Goal: Transaction & Acquisition: Purchase product/service

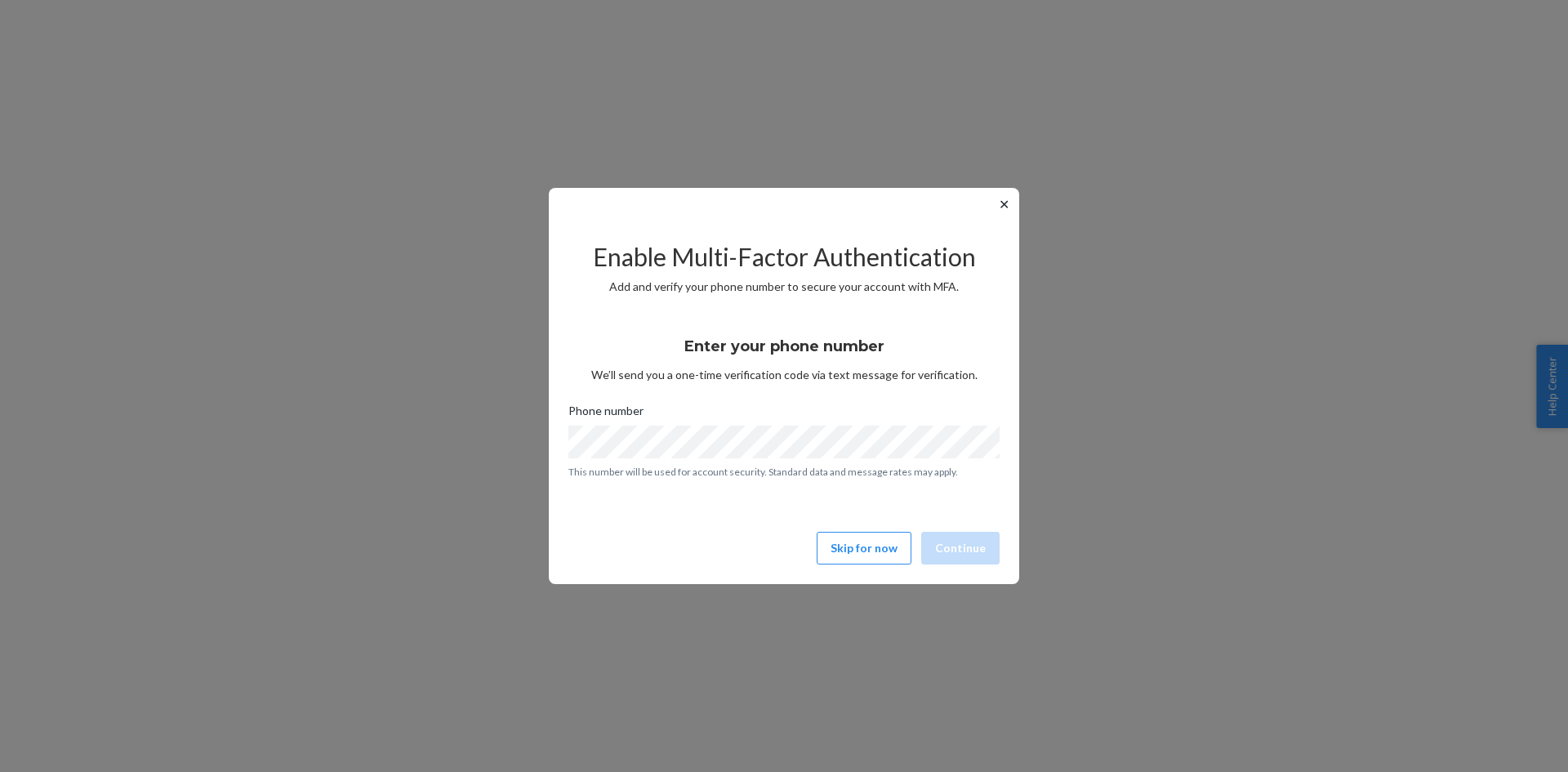
click at [1006, 201] on button "✕" at bounding box center [1004, 204] width 17 height 19
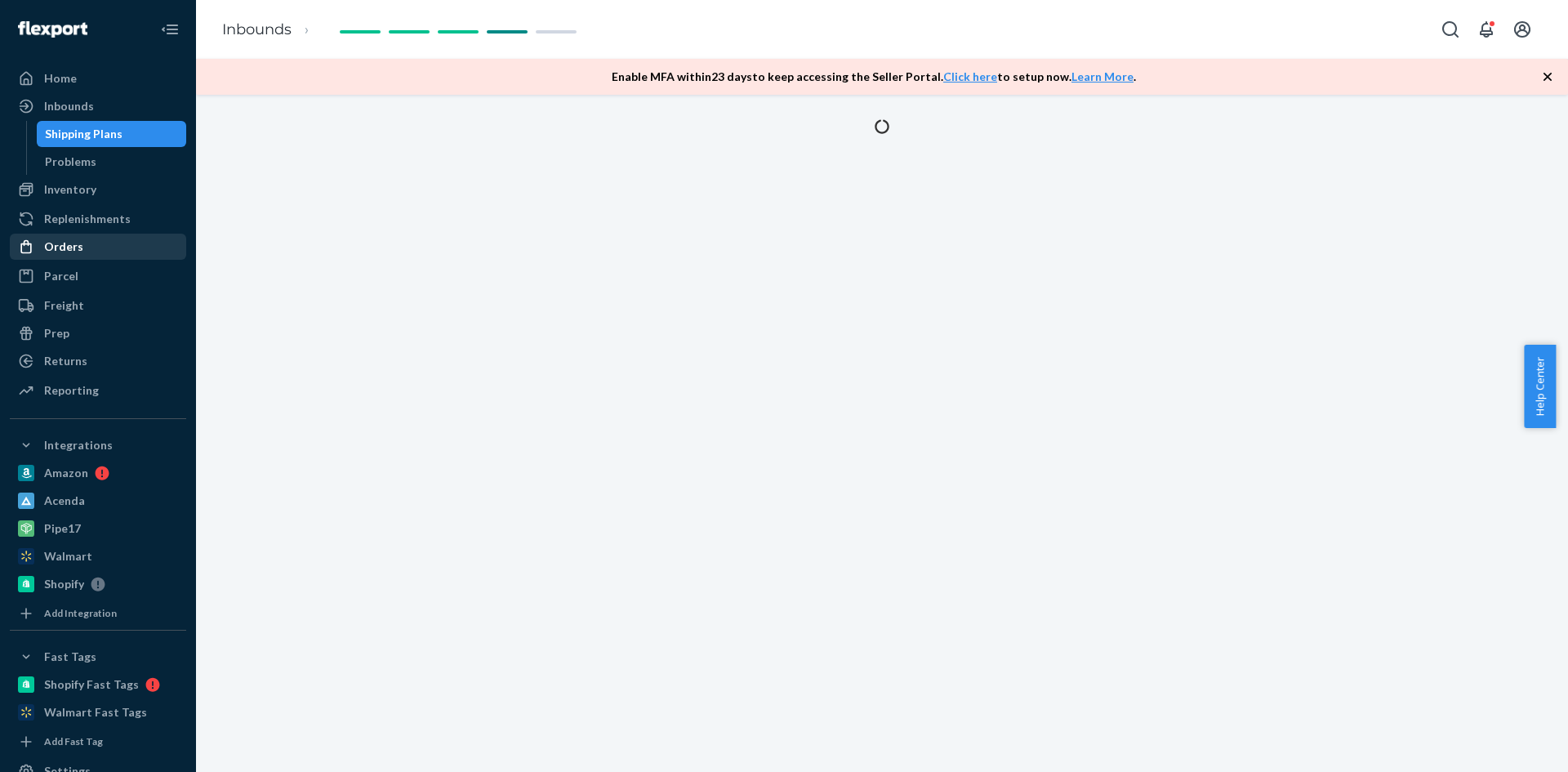
click at [69, 245] on div "Orders" at bounding box center [64, 246] width 39 height 17
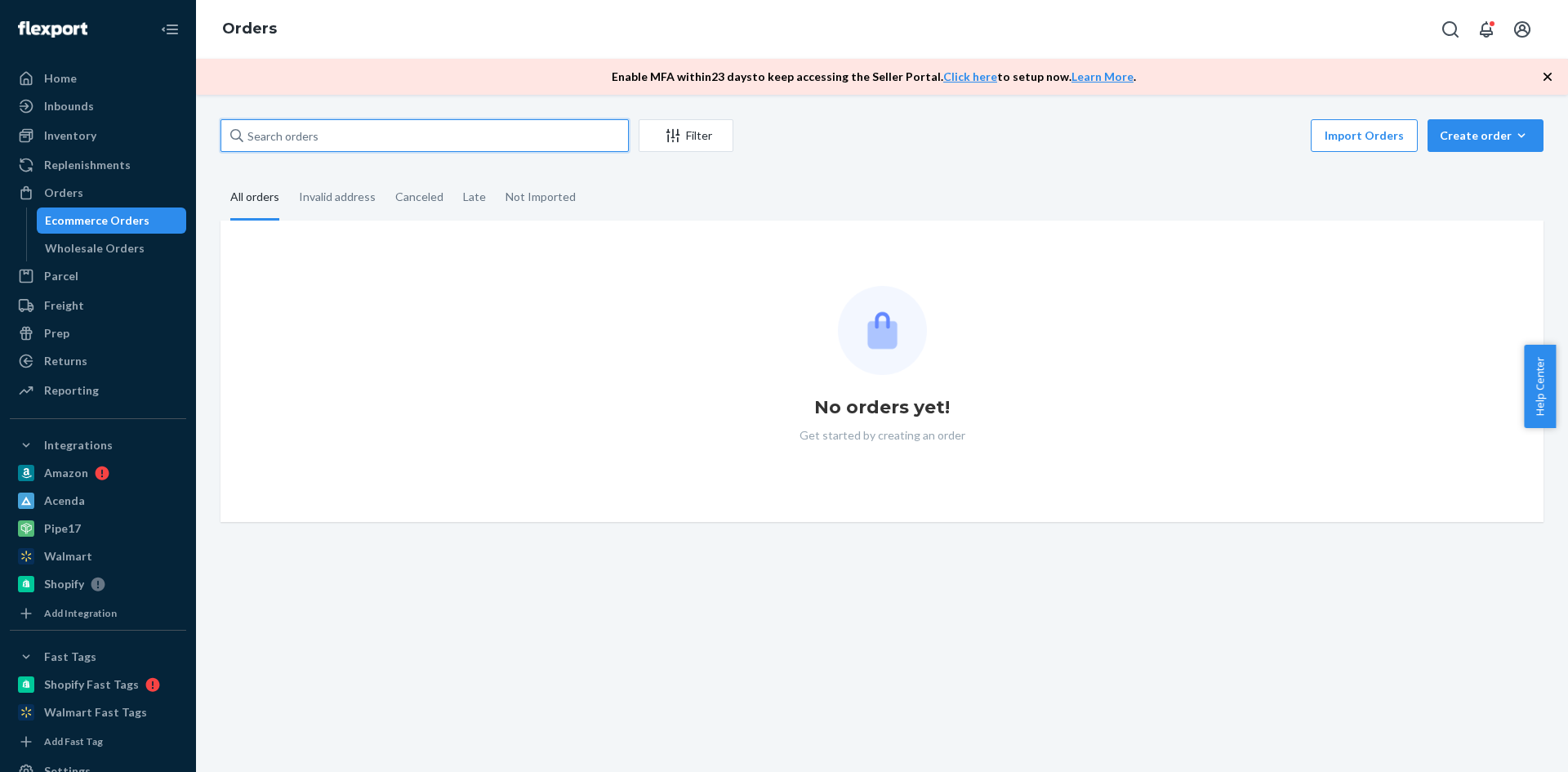
click at [291, 133] on input "text" at bounding box center [425, 135] width 409 height 33
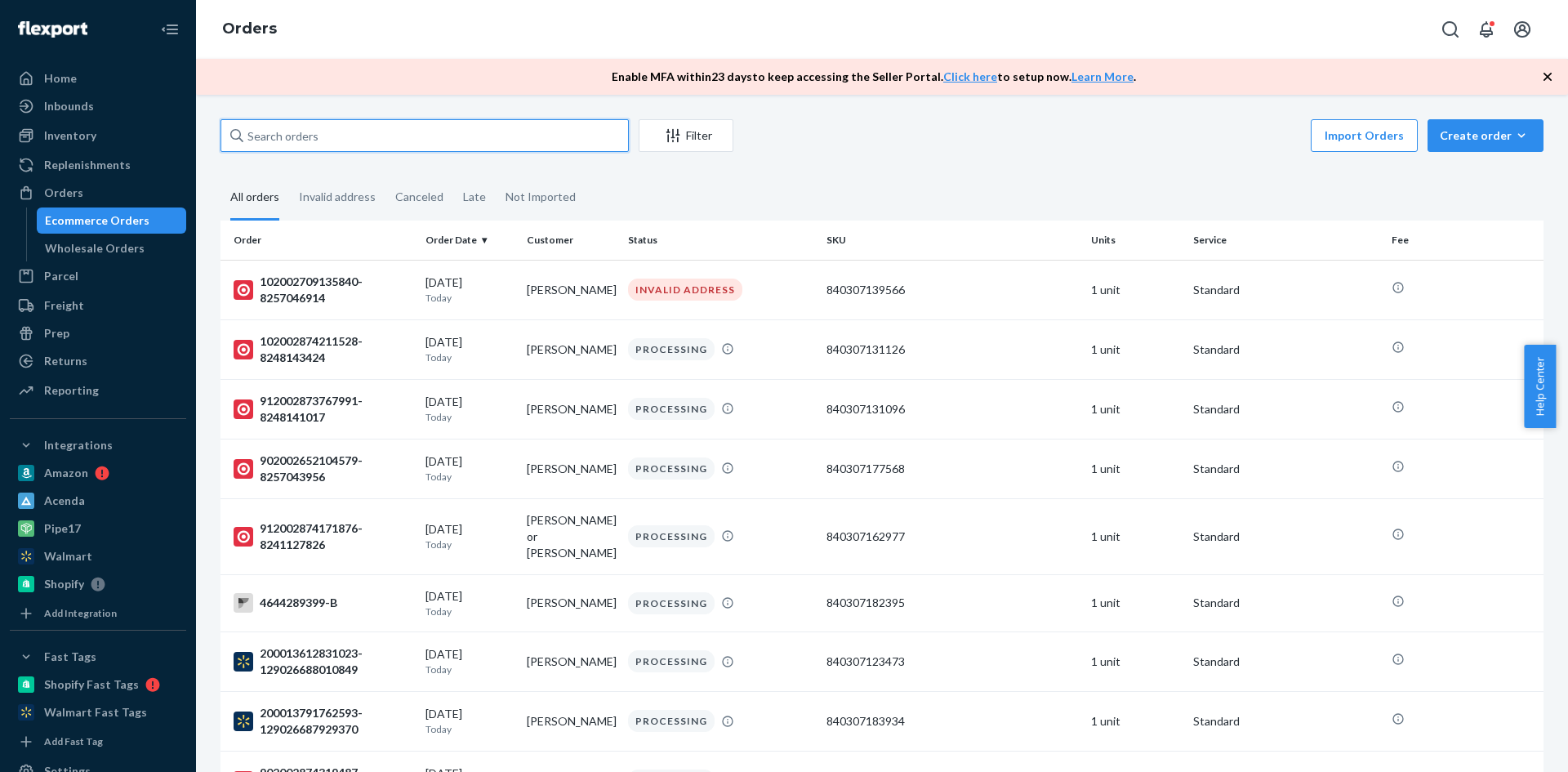
paste input "129026378275525"
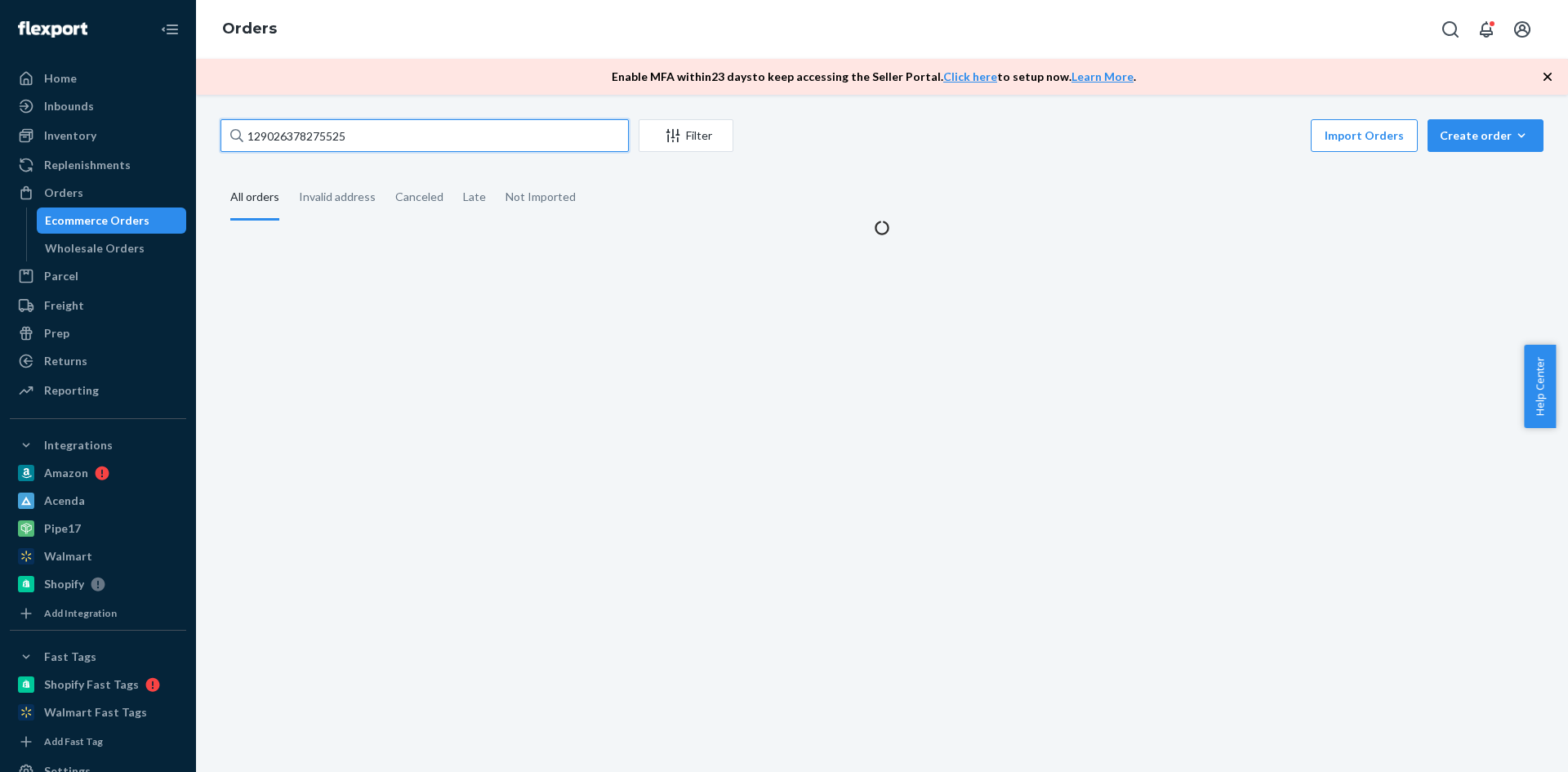
type input "129026378275525"
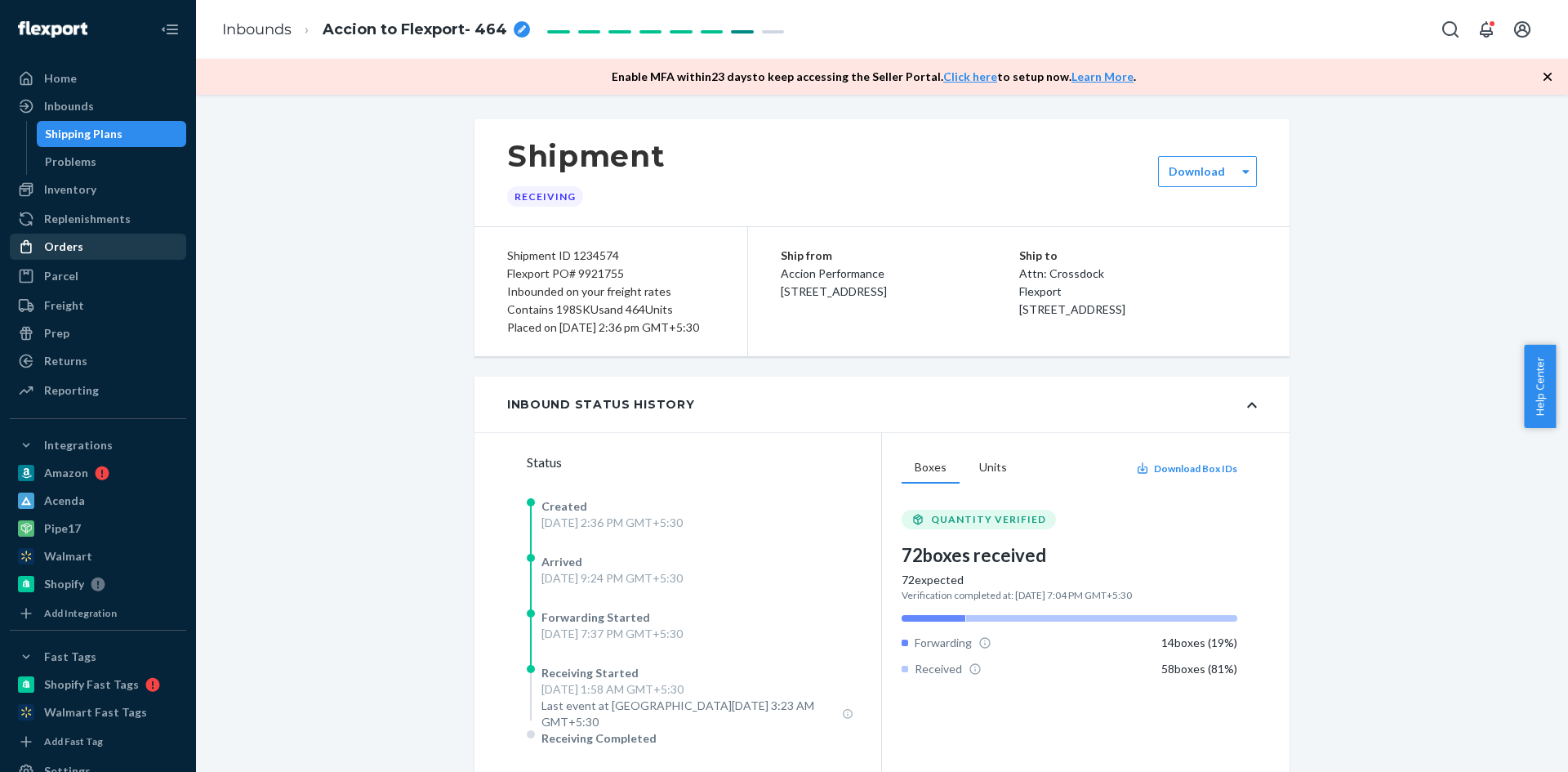
click at [72, 243] on div "Orders" at bounding box center [64, 246] width 39 height 17
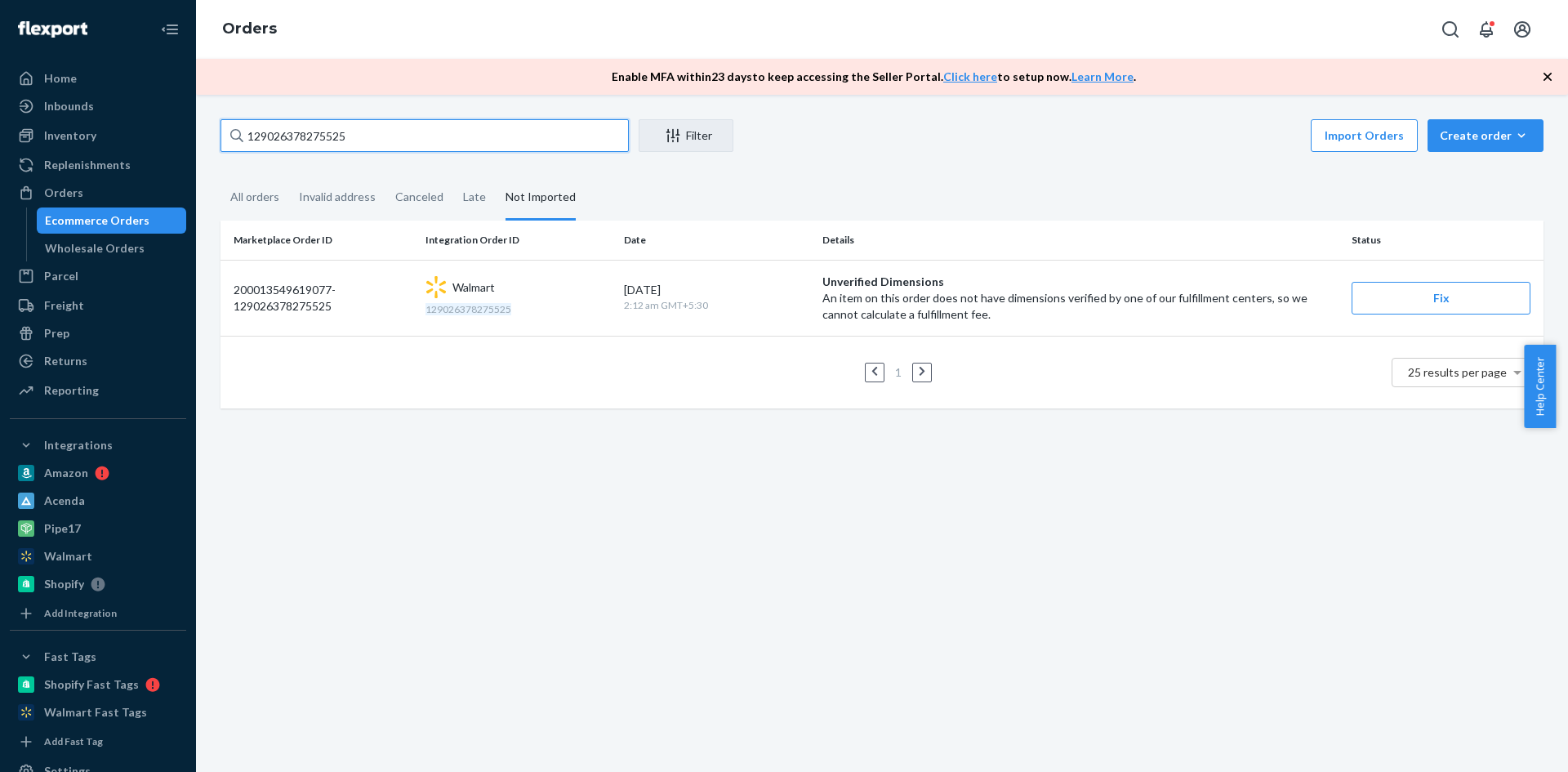
click at [263, 141] on input "129026378275525" at bounding box center [425, 135] width 409 height 33
click at [264, 140] on input "129026378275525" at bounding box center [425, 135] width 409 height 33
paste input "481377644"
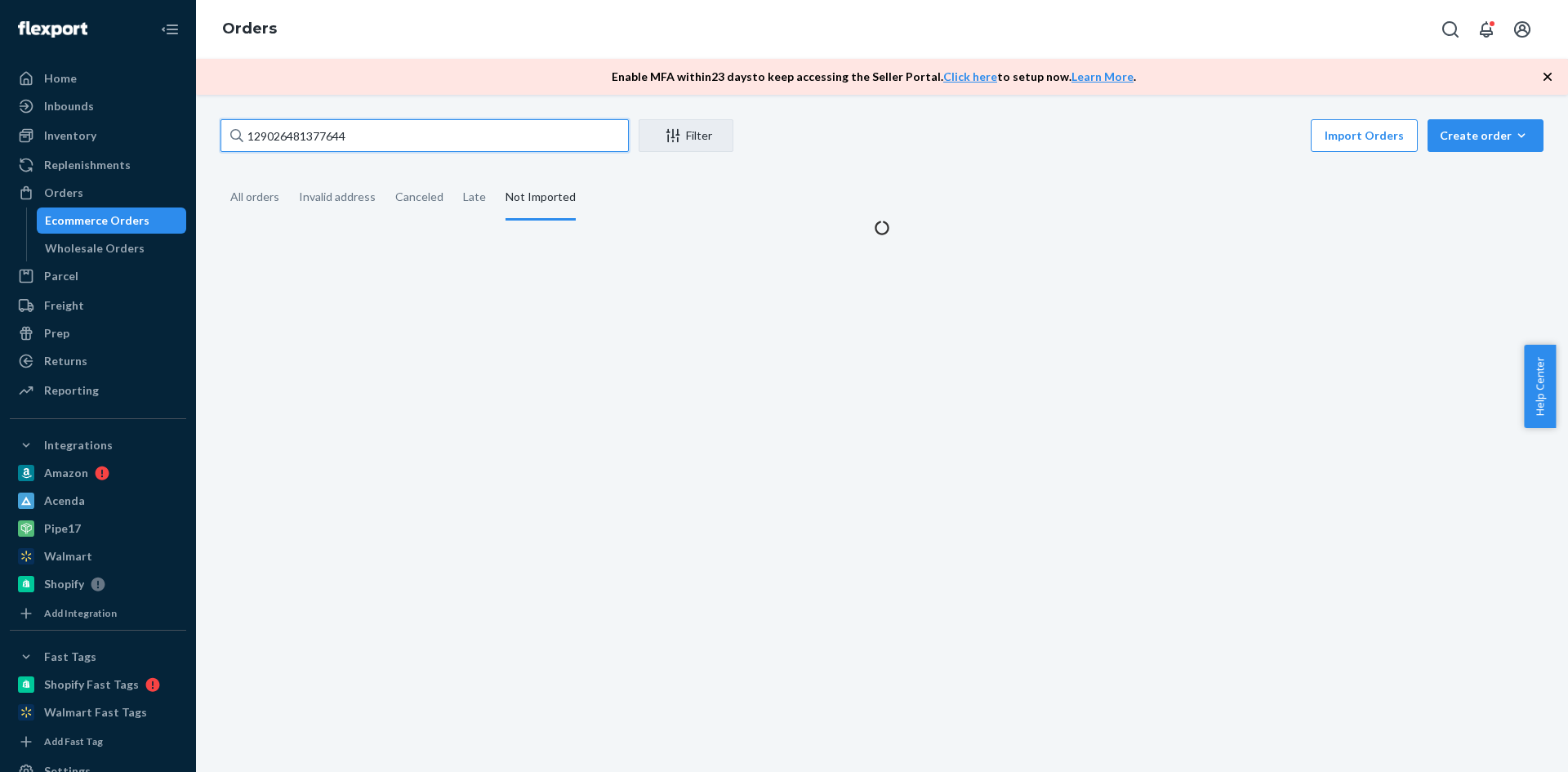
type input "129026481377644"
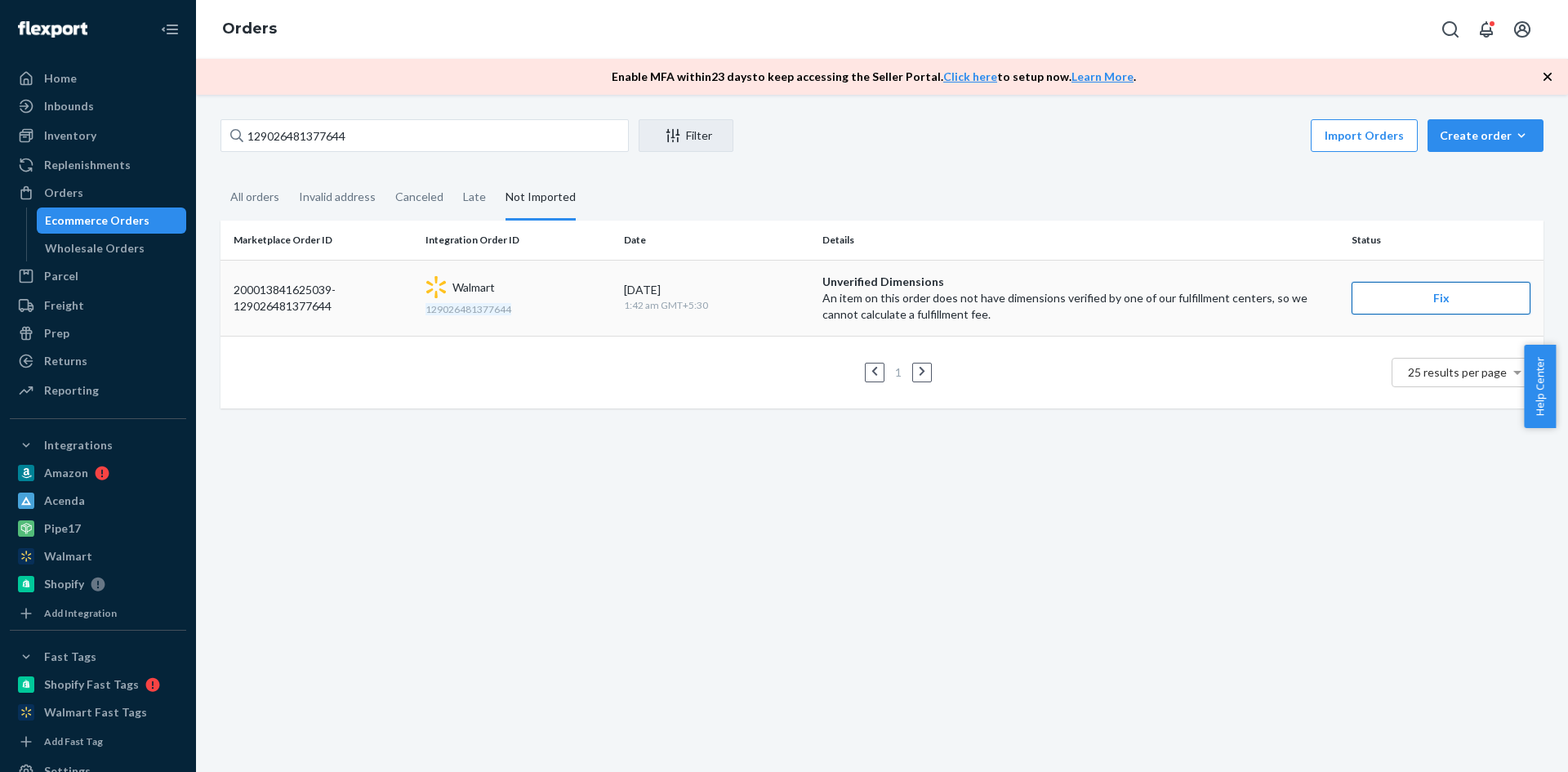
click at [1413, 296] on button "Fix" at bounding box center [1441, 298] width 179 height 33
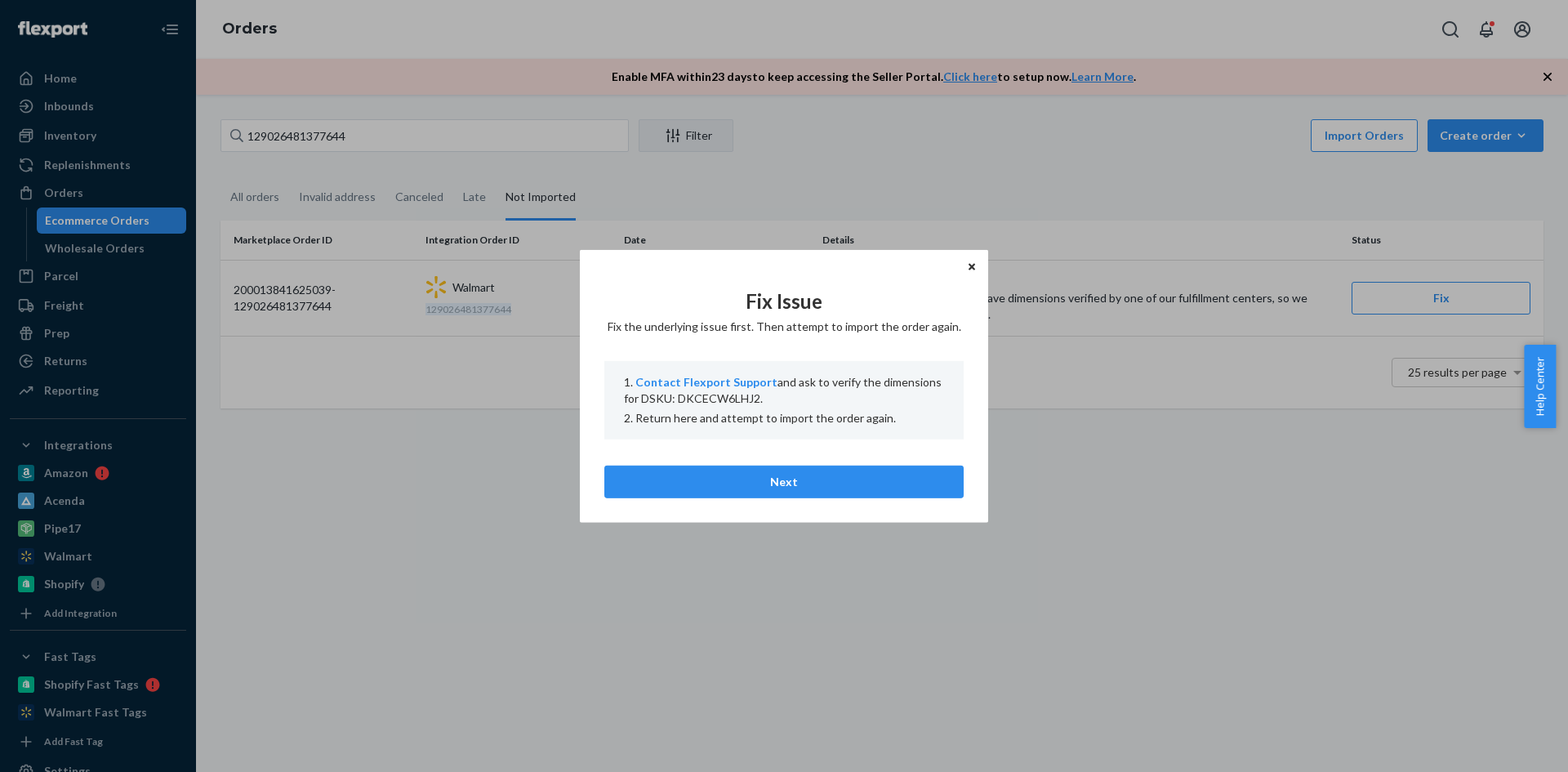
click at [970, 264] on icon "Close" at bounding box center [971, 267] width 6 height 10
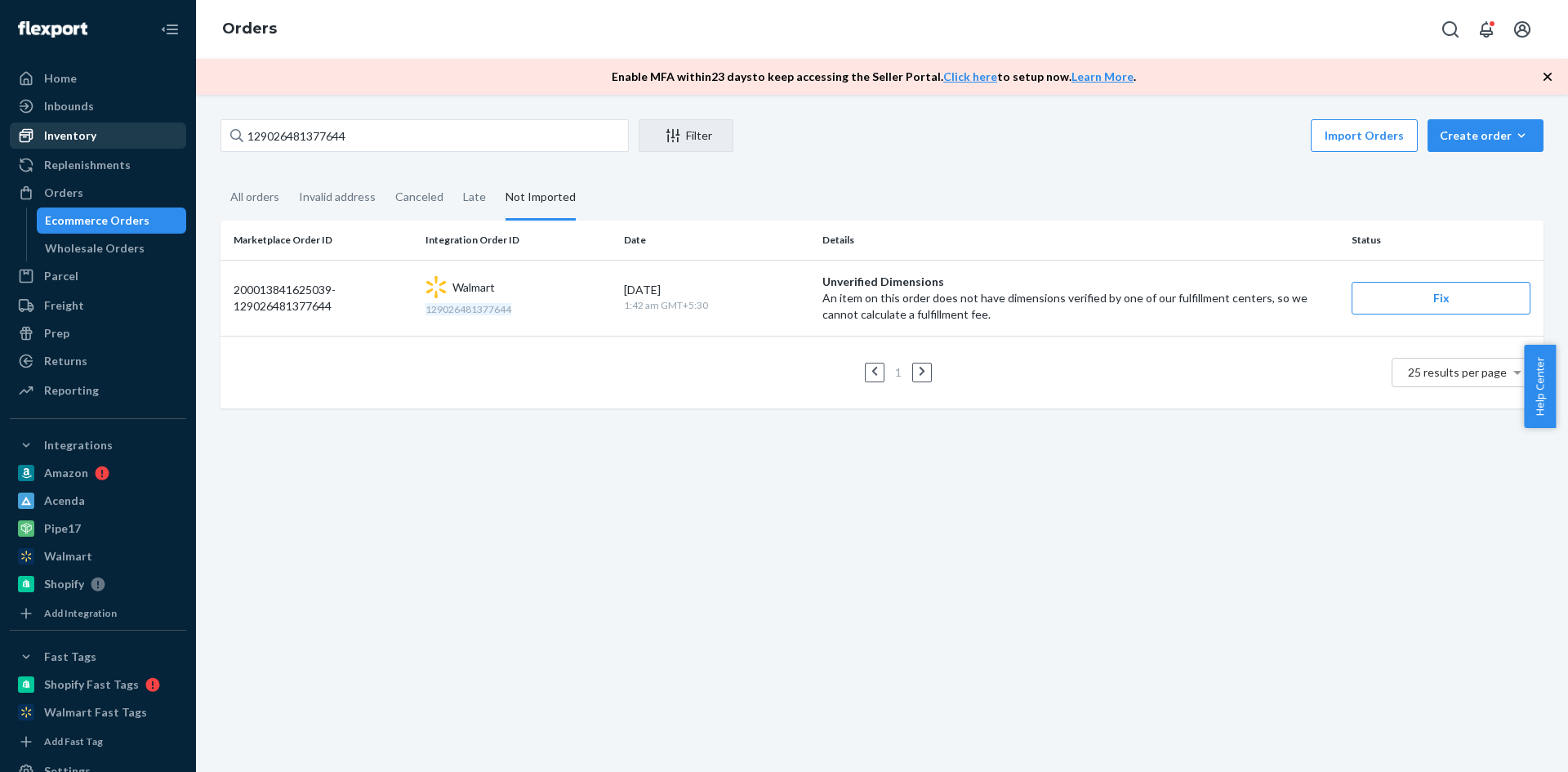
click at [74, 132] on div "Inventory" at bounding box center [70, 135] width 52 height 17
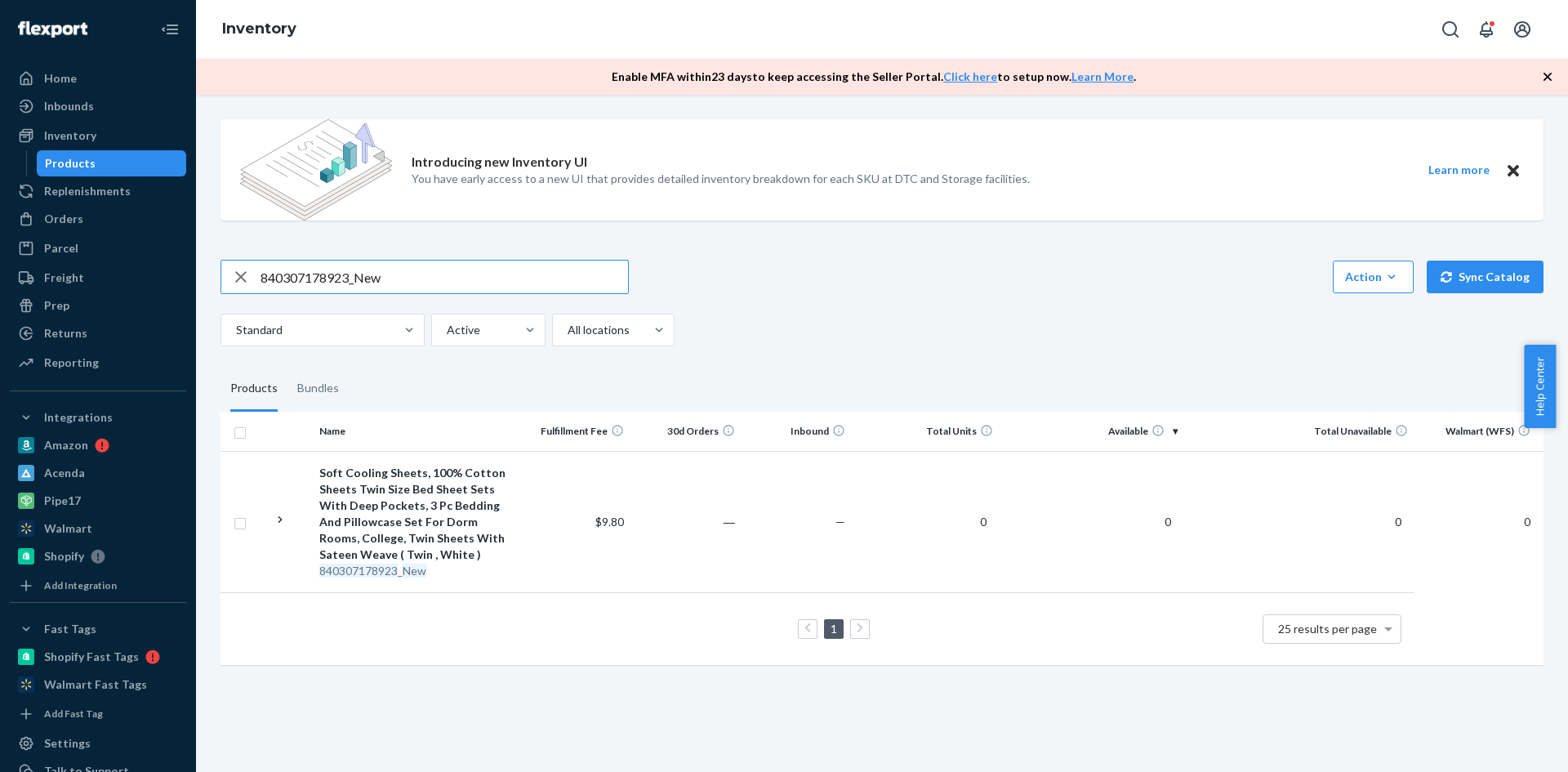
click at [407, 274] on input "840307178923_New" at bounding box center [444, 276] width 367 height 33
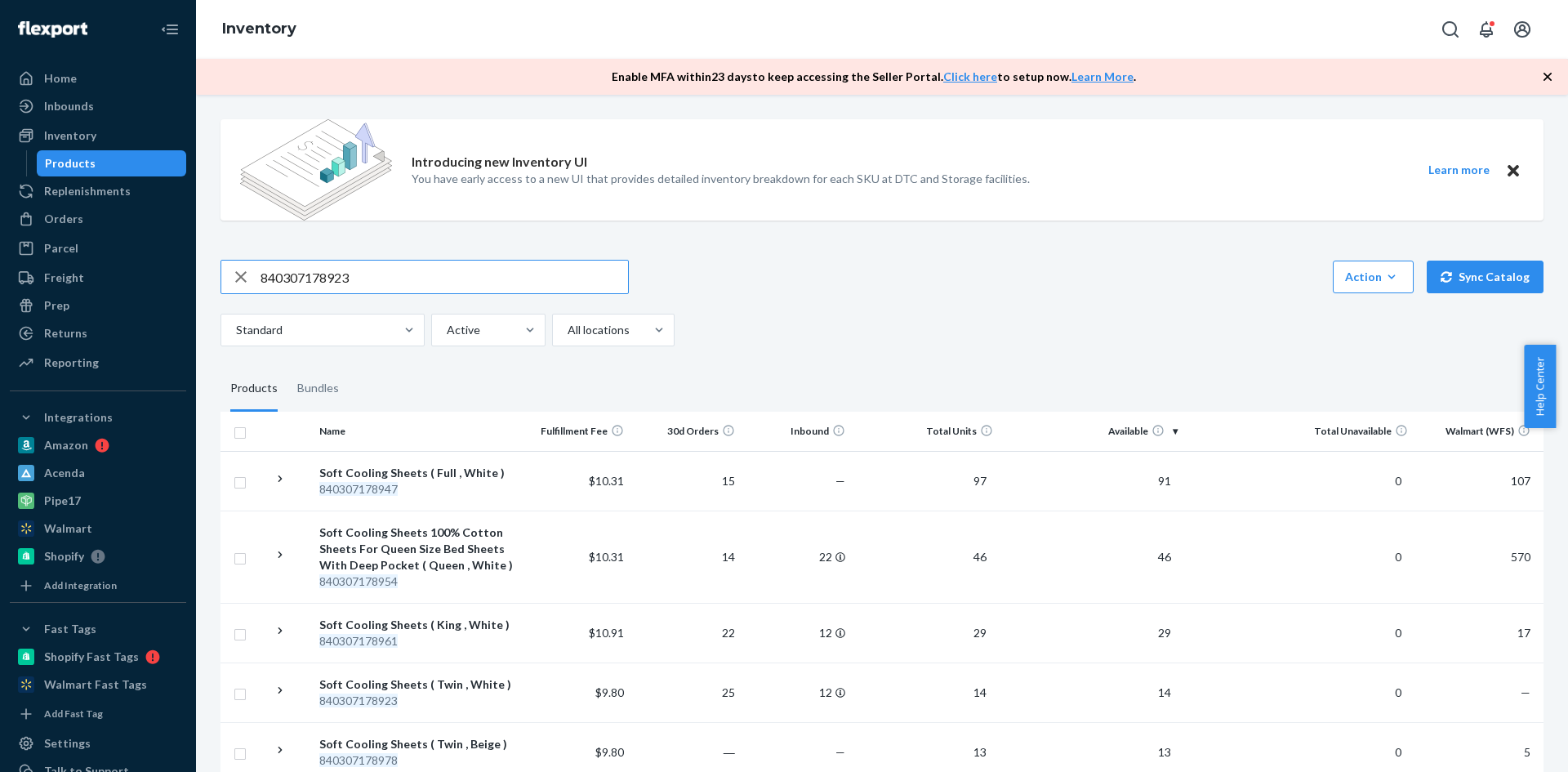
drag, startPoint x: 388, startPoint y: 278, endPoint x: 255, endPoint y: 277, distance: 133.0
click at [255, 277] on div "840307178923" at bounding box center [425, 276] width 407 height 33
paste input "55474"
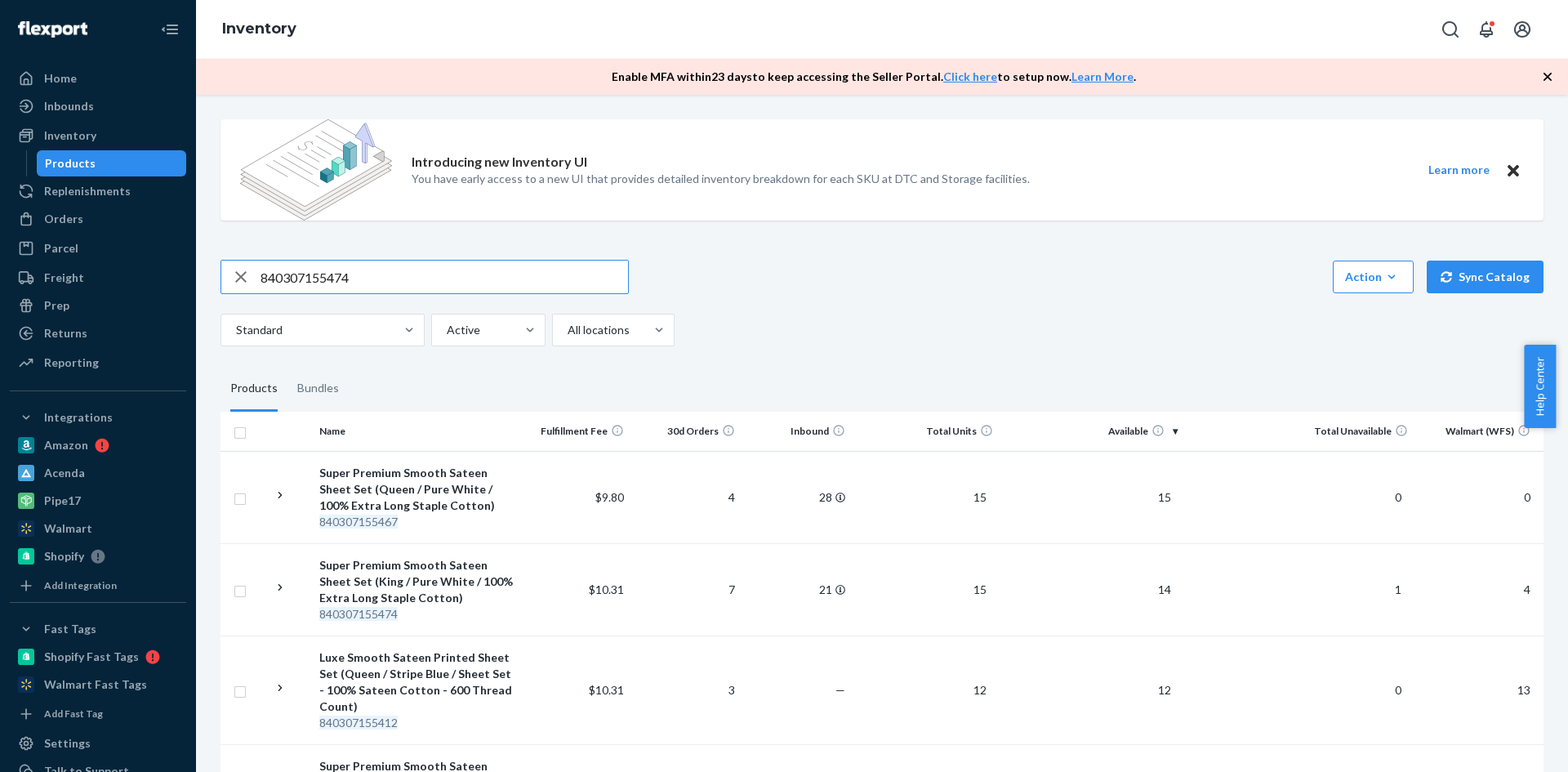
drag, startPoint x: 374, startPoint y: 283, endPoint x: 224, endPoint y: 281, distance: 150.0
click at [224, 281] on div "840307155474" at bounding box center [425, 276] width 407 height 33
paste input "82395"
type input "840307182395"
click at [485, 278] on input "840307182395" at bounding box center [444, 276] width 367 height 33
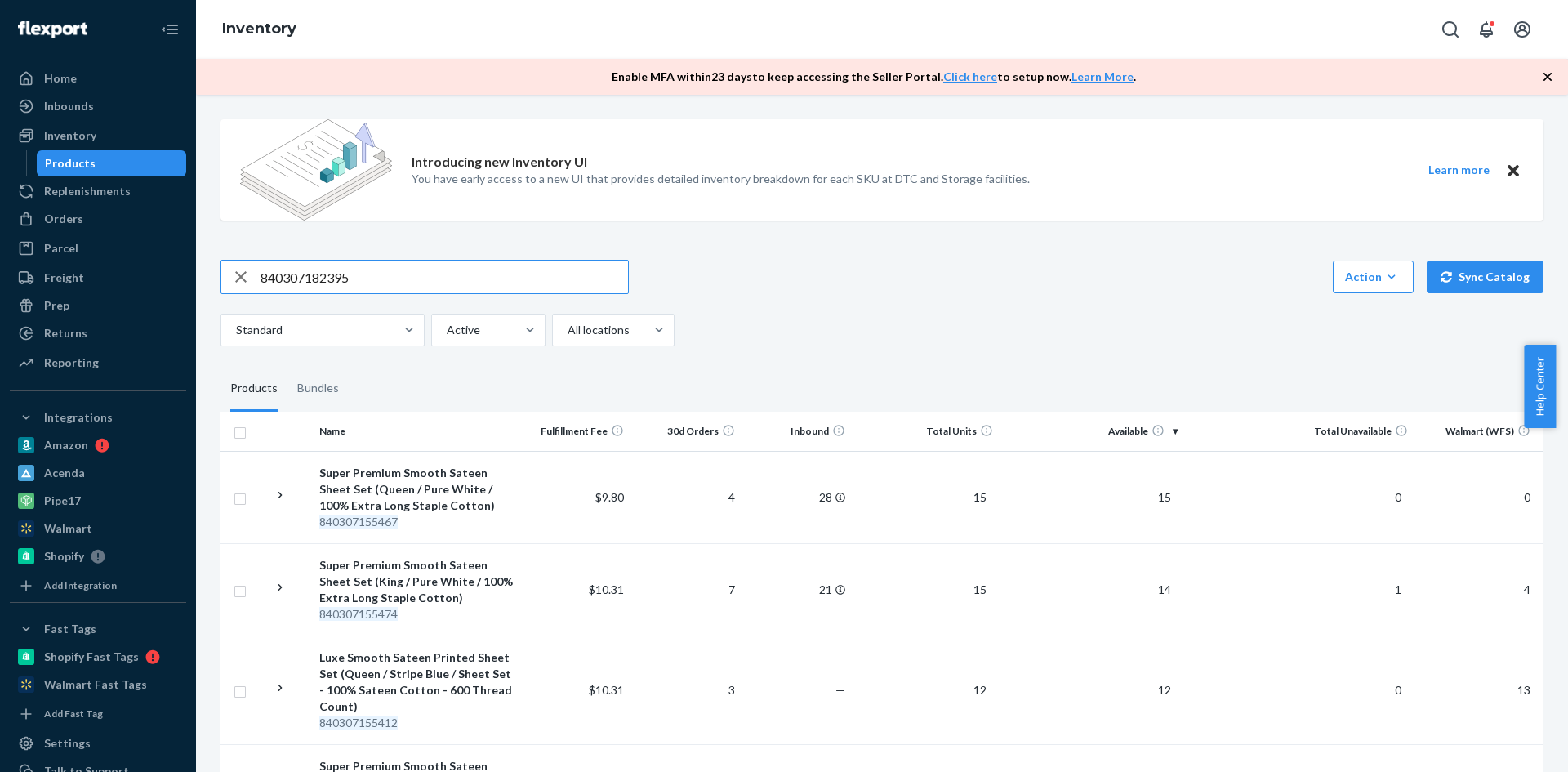
click at [485, 278] on input "840307182395" at bounding box center [444, 276] width 367 height 33
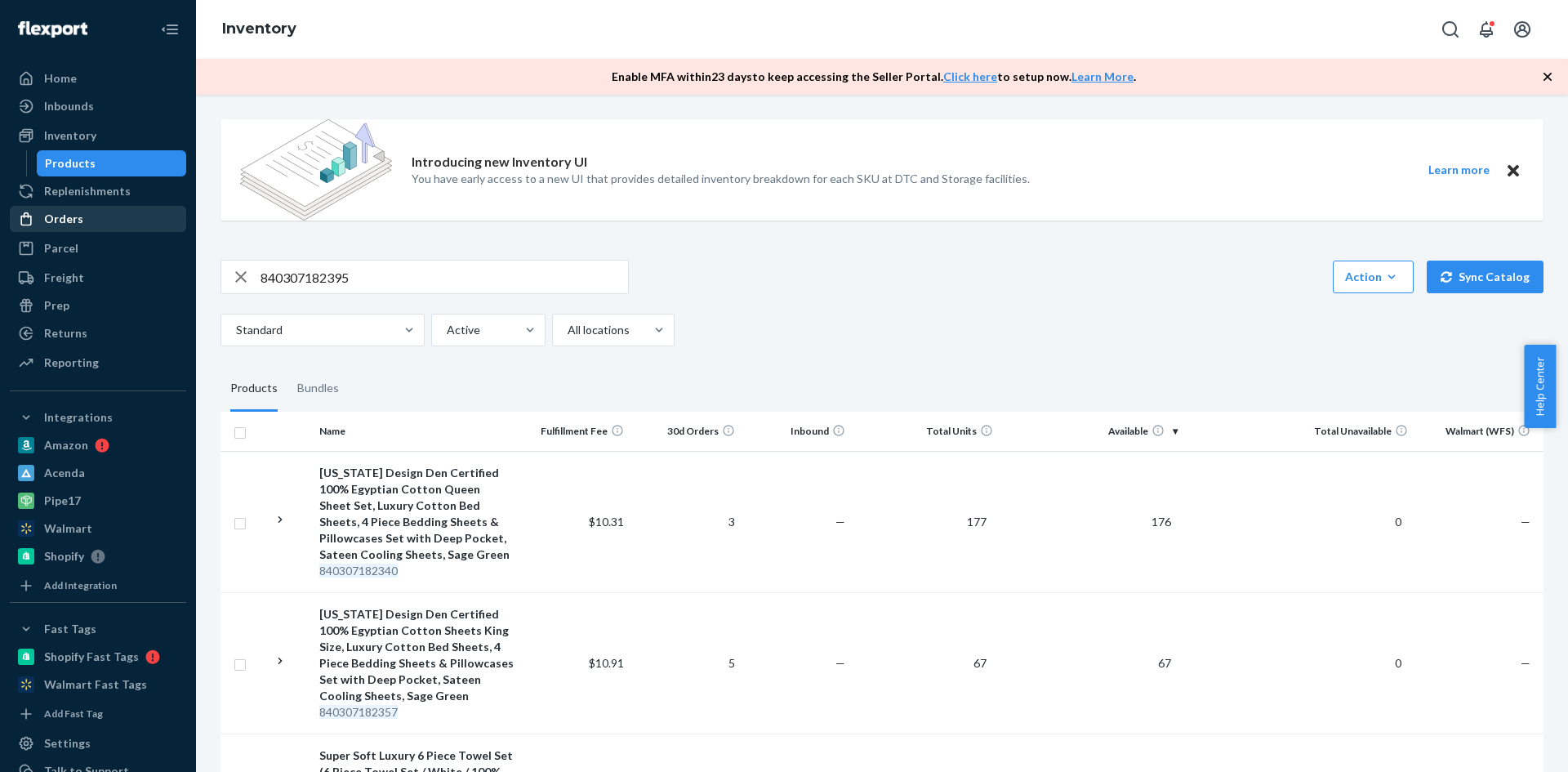
click at [59, 218] on div "Orders" at bounding box center [64, 219] width 39 height 17
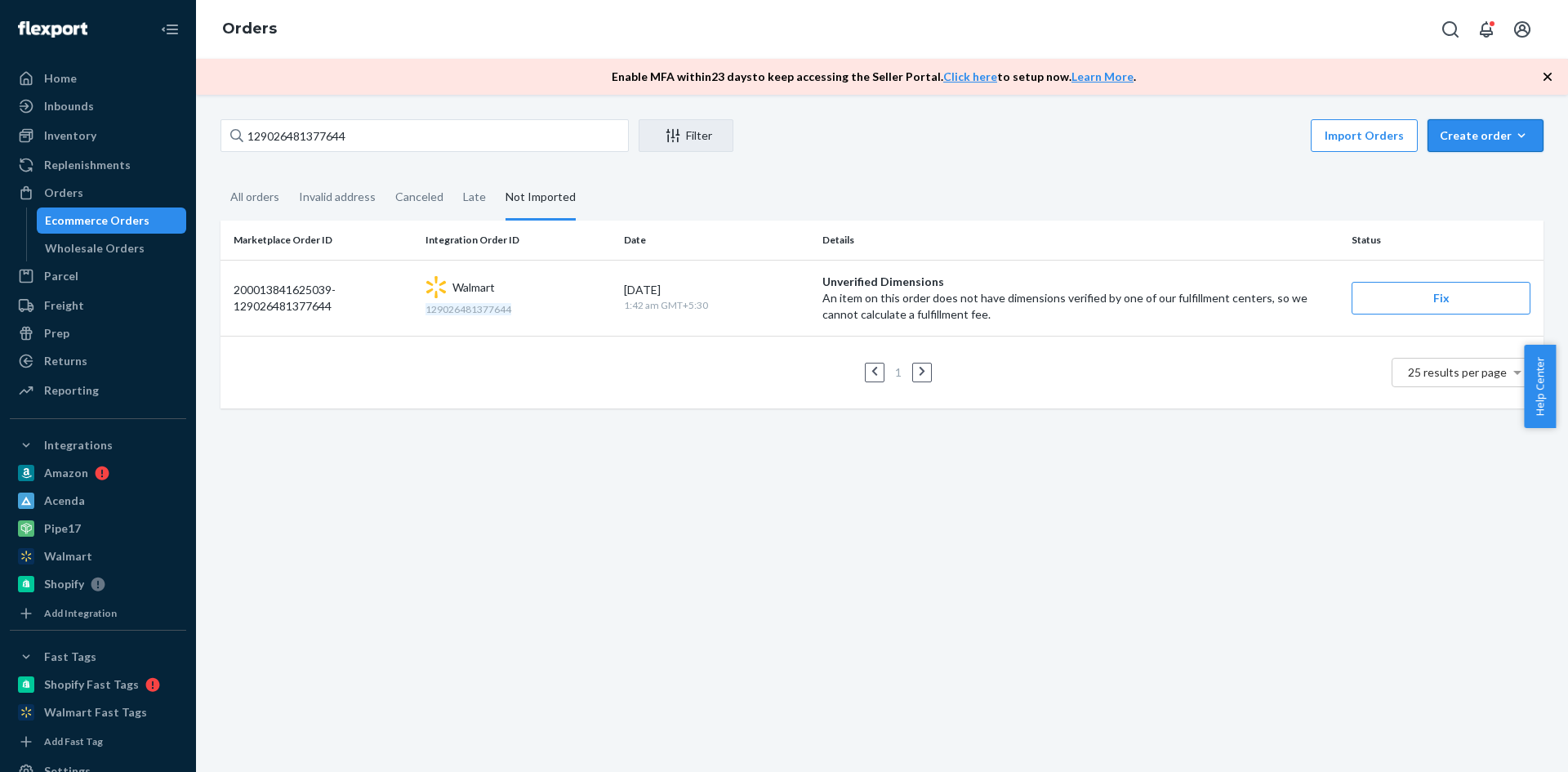
click at [1513, 129] on icon "button" at bounding box center [1521, 135] width 17 height 17
click at [1488, 161] on span "Ecommerce order" at bounding box center [1443, 155] width 90 height 11
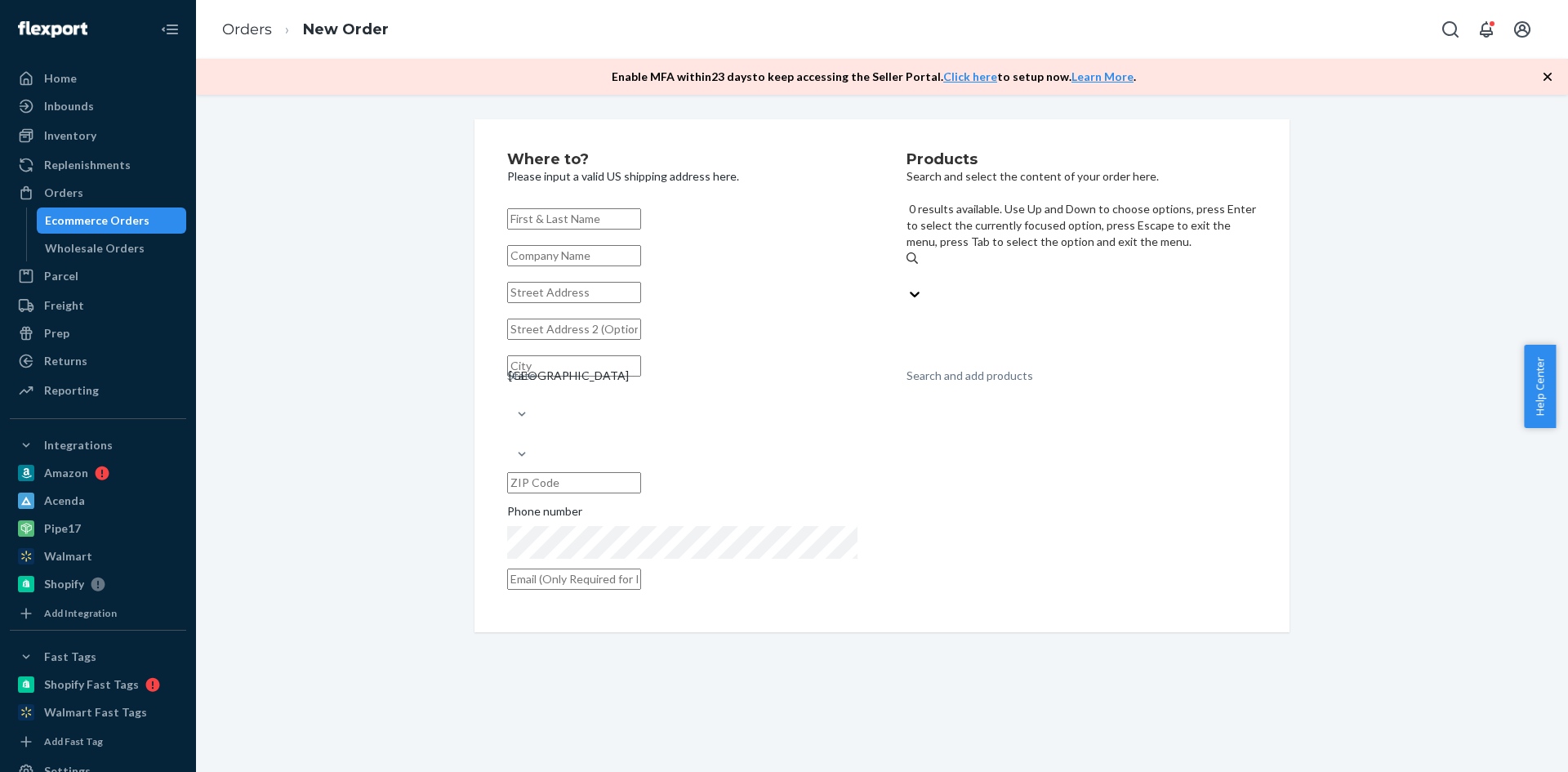
click at [1023, 367] on div "Search and add products" at bounding box center [969, 375] width 126 height 17
click at [908, 268] on input "0 results available. Use Up and Down to choose options, press Enter to select t…" at bounding box center [908, 276] width 2 height 17
paste input "840307155474"
type input "840307155474"
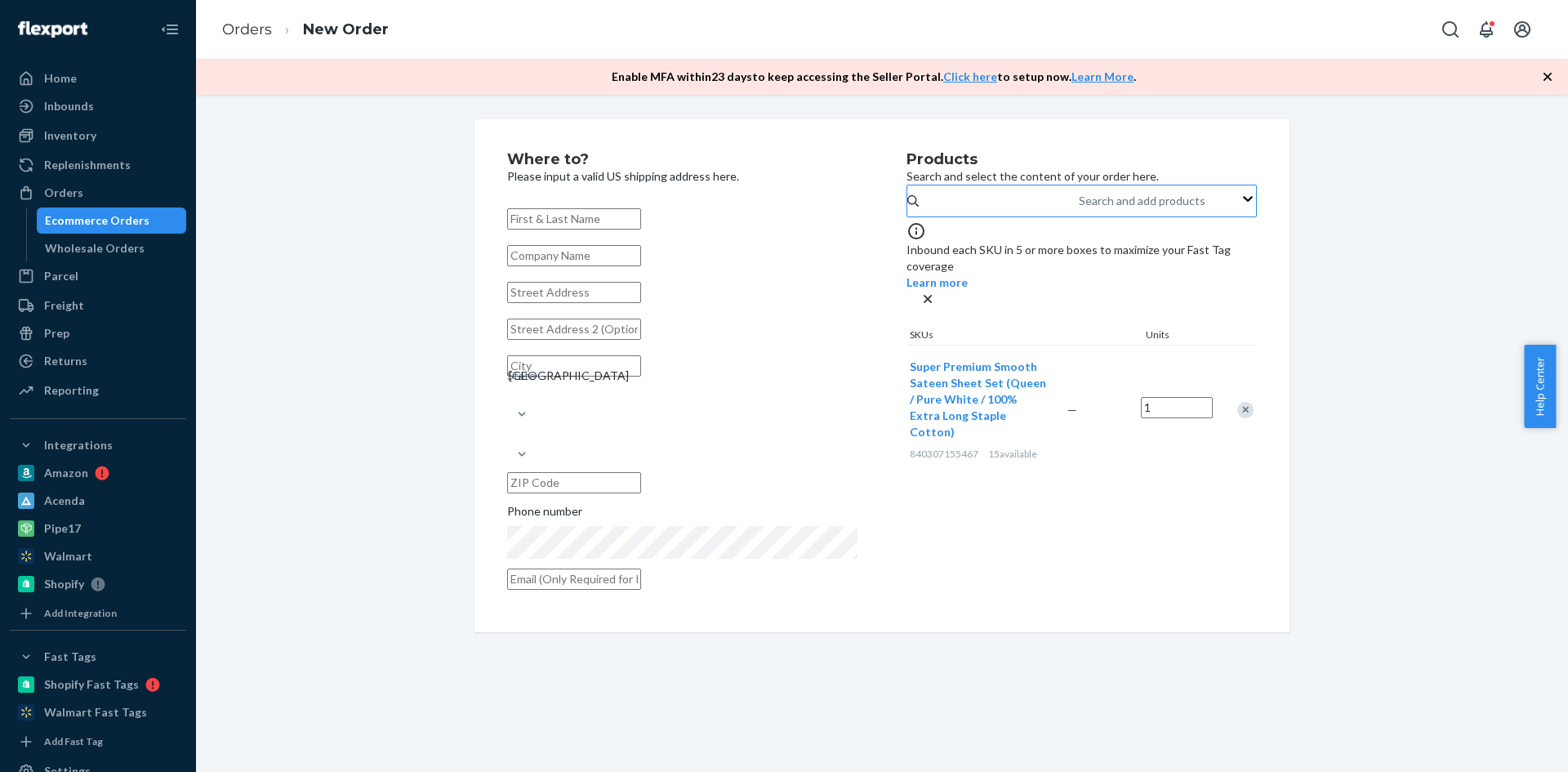
click at [1239, 402] on div "Remove Item" at bounding box center [1245, 410] width 17 height 17
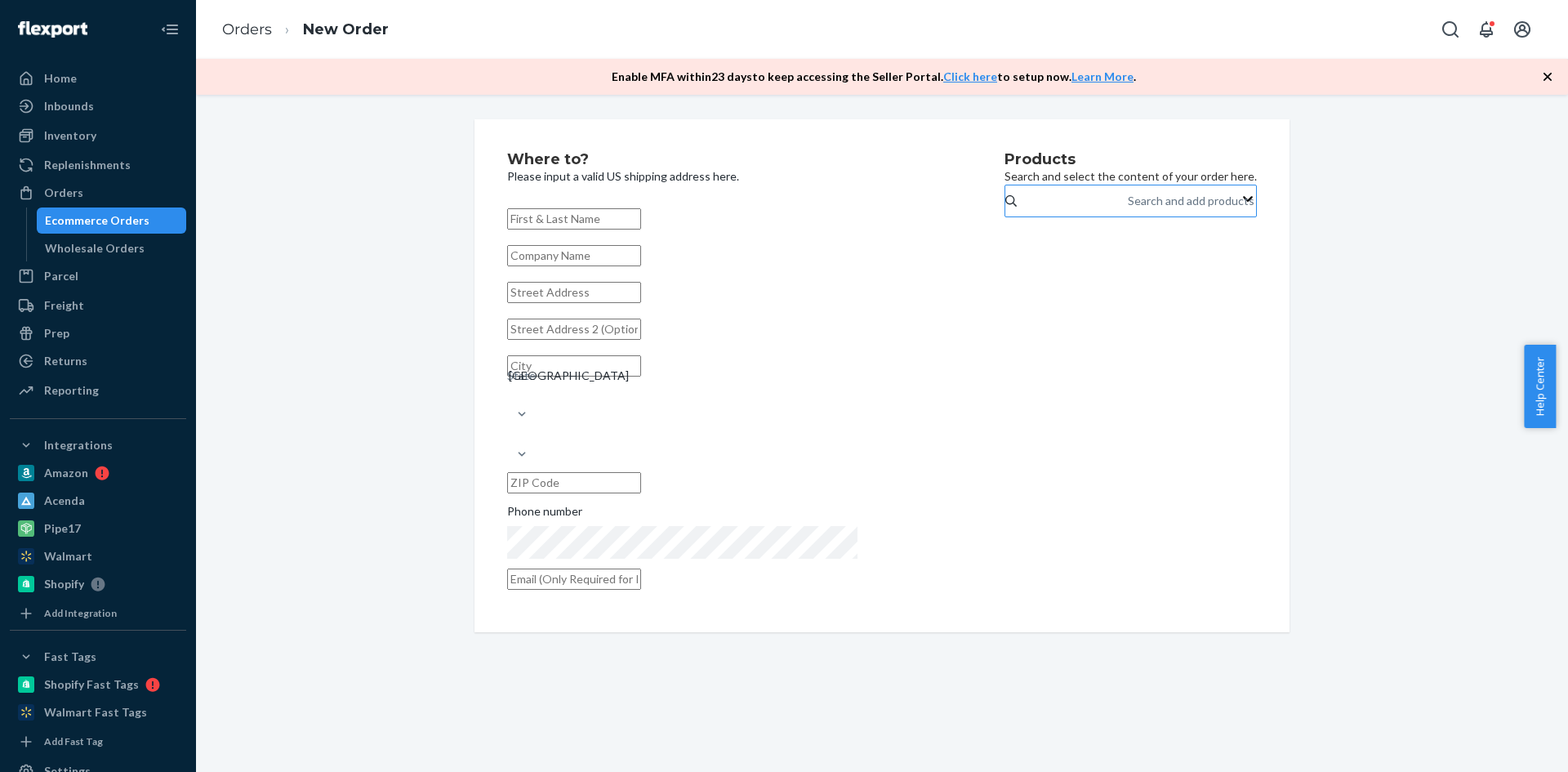
click at [1128, 209] on div "Search and add products" at bounding box center [1191, 201] width 126 height 17
click at [1128, 209] on input "Search and add products" at bounding box center [1129, 201] width 2 height 17
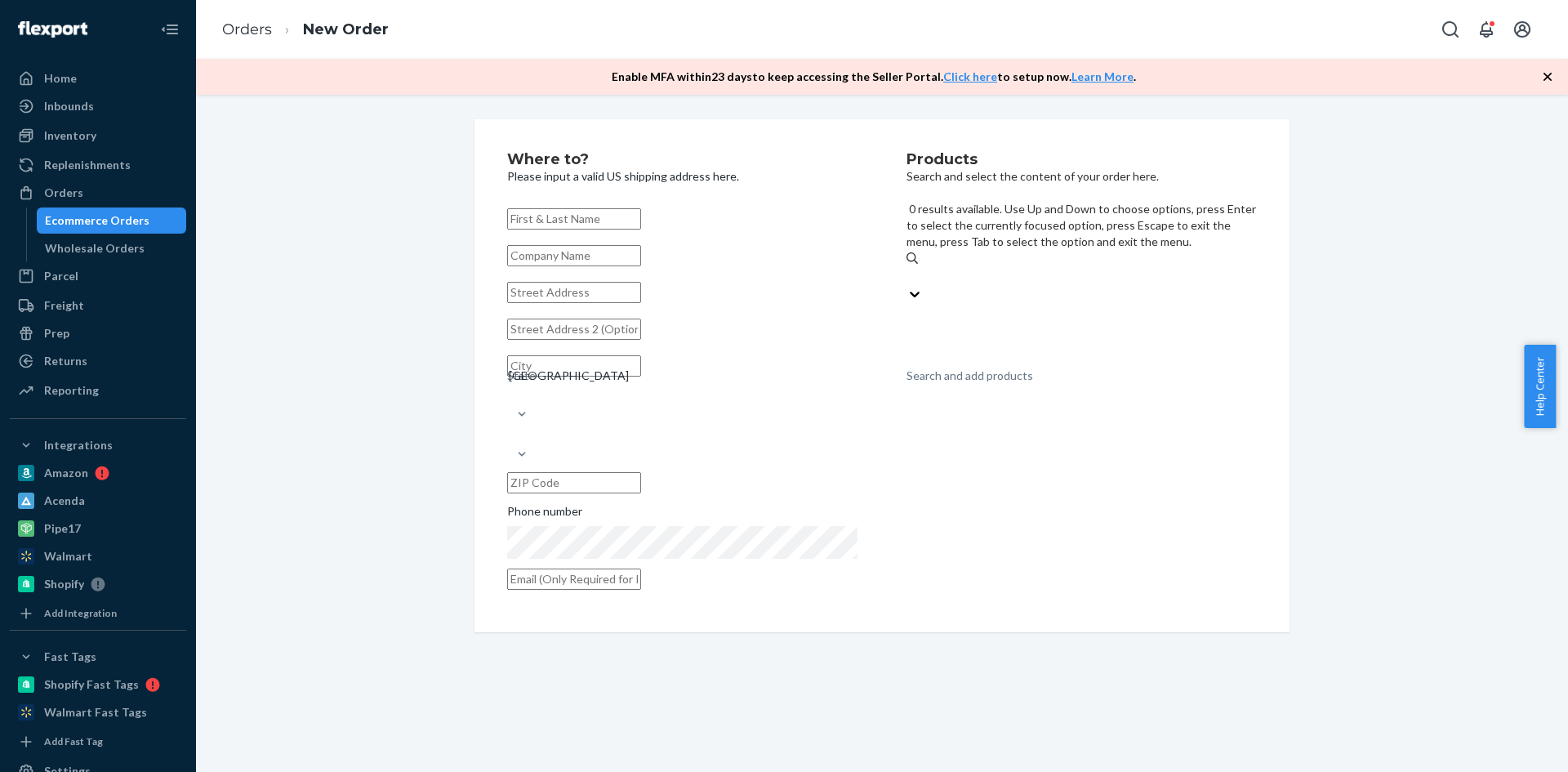
paste input "840307155474"
type input "840307155474"
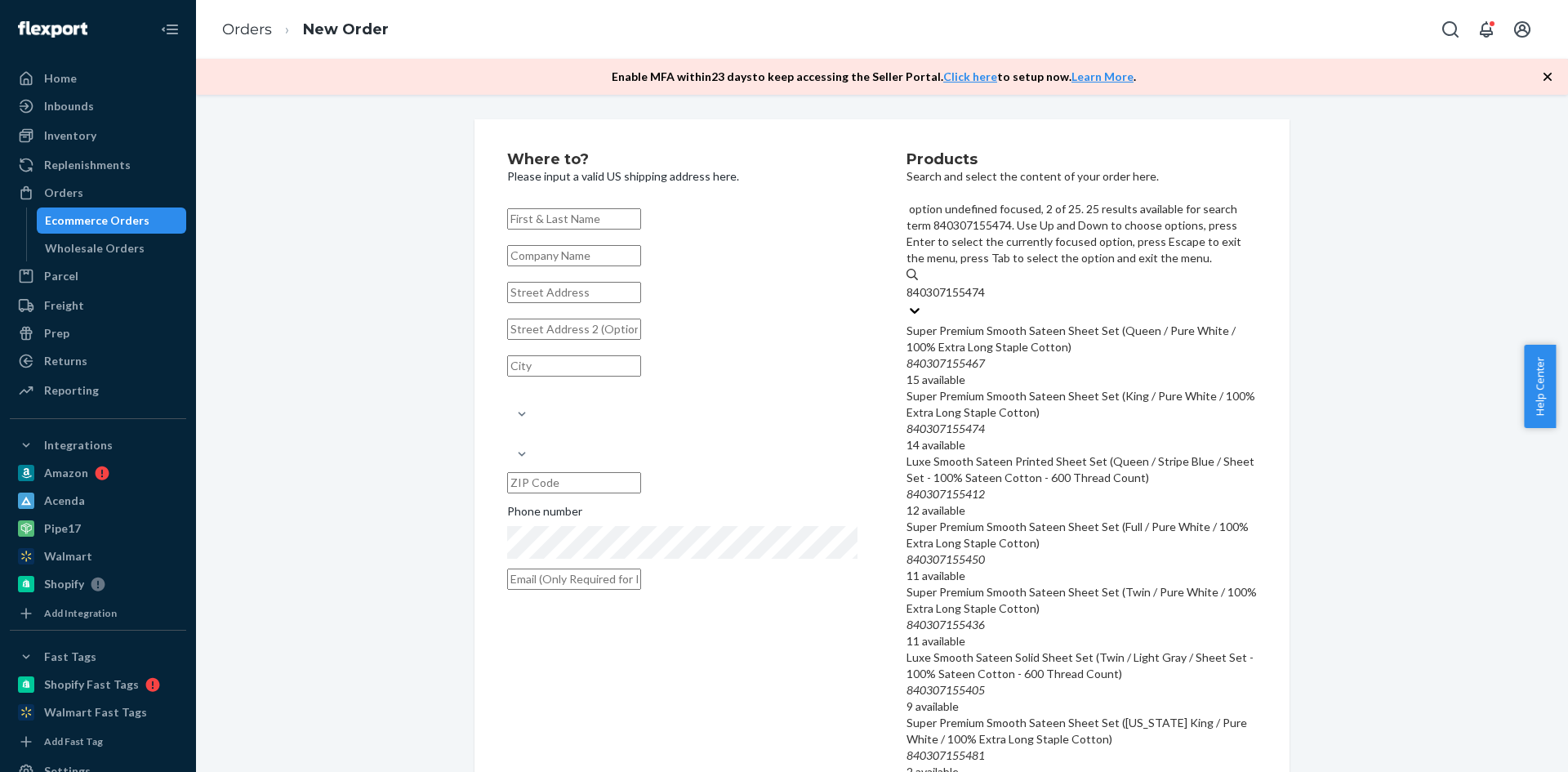
click at [1029, 388] on div "Super Premium Smooth Sateen Sheet Set (King / Pure White / 100% Extra Long Stap…" at bounding box center [1082, 404] width 351 height 33
click at [987, 300] on input "840307155474" at bounding box center [947, 292] width 81 height 17
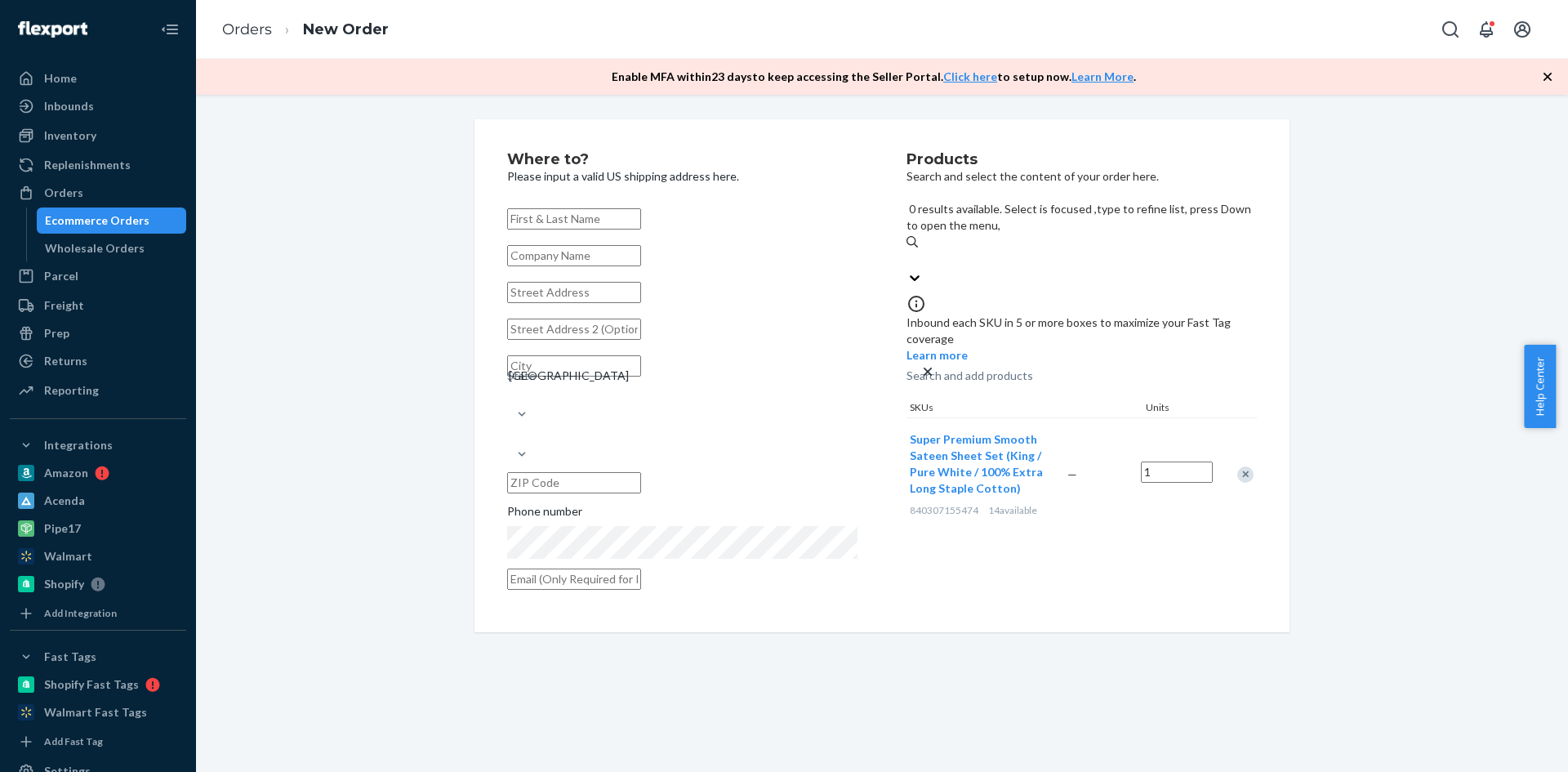
click at [998, 367] on div "Search and add products" at bounding box center [969, 375] width 126 height 17
click at [908, 252] on input "840307155474" at bounding box center [908, 260] width 2 height 17
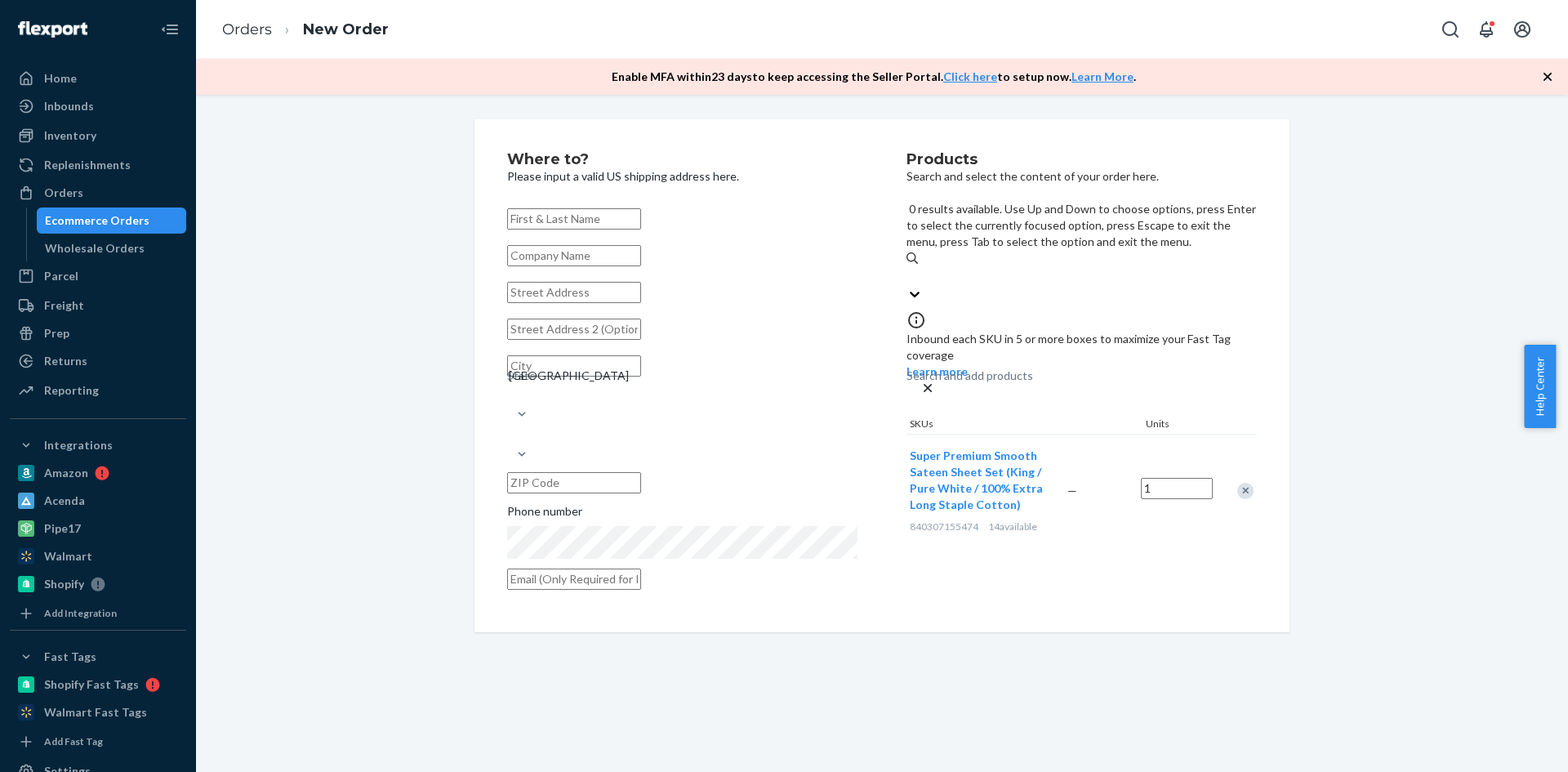
paste input "840307182395"
type input "840307182395"
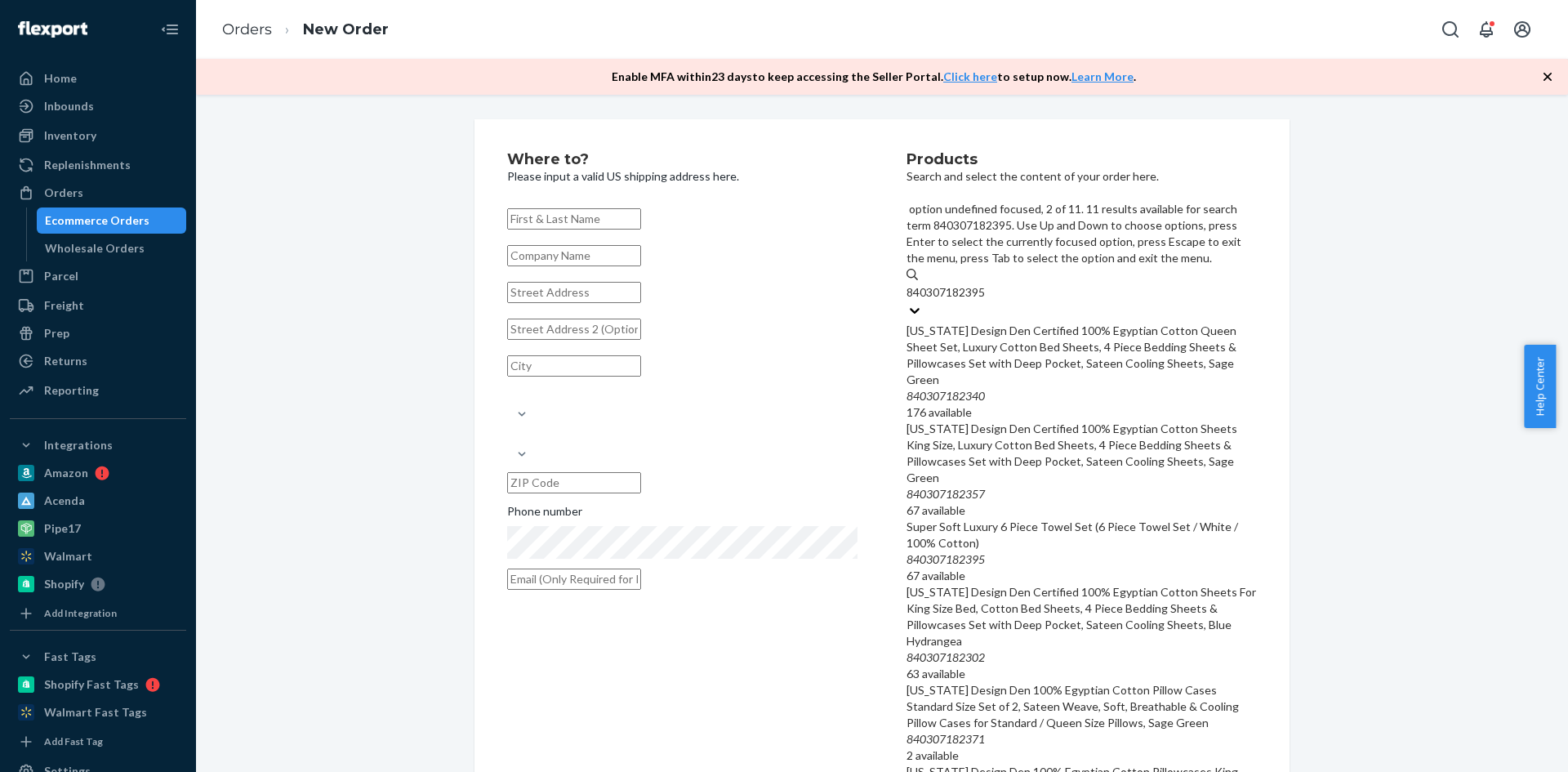
scroll to position [163, 0]
click at [1025, 518] on div "Super Soft Luxury 6 Piece Towel Set (6 Piece Towel Set / White / 100% Cotton)" at bounding box center [1082, 534] width 351 height 33
click at [987, 300] on input "840307182395" at bounding box center [947, 292] width 81 height 17
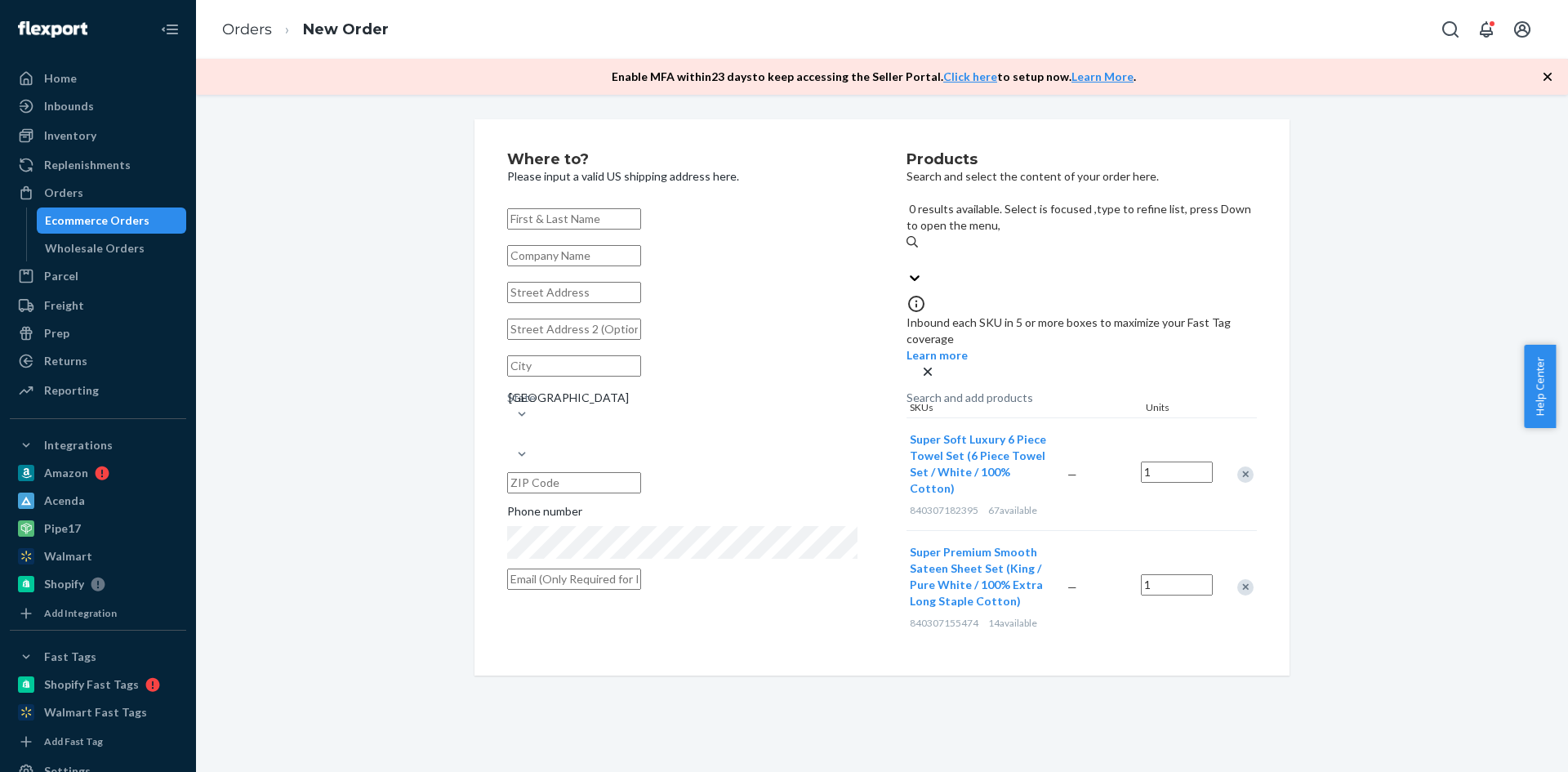
click at [1168, 574] on input "1" at bounding box center [1176, 585] width 72 height 21
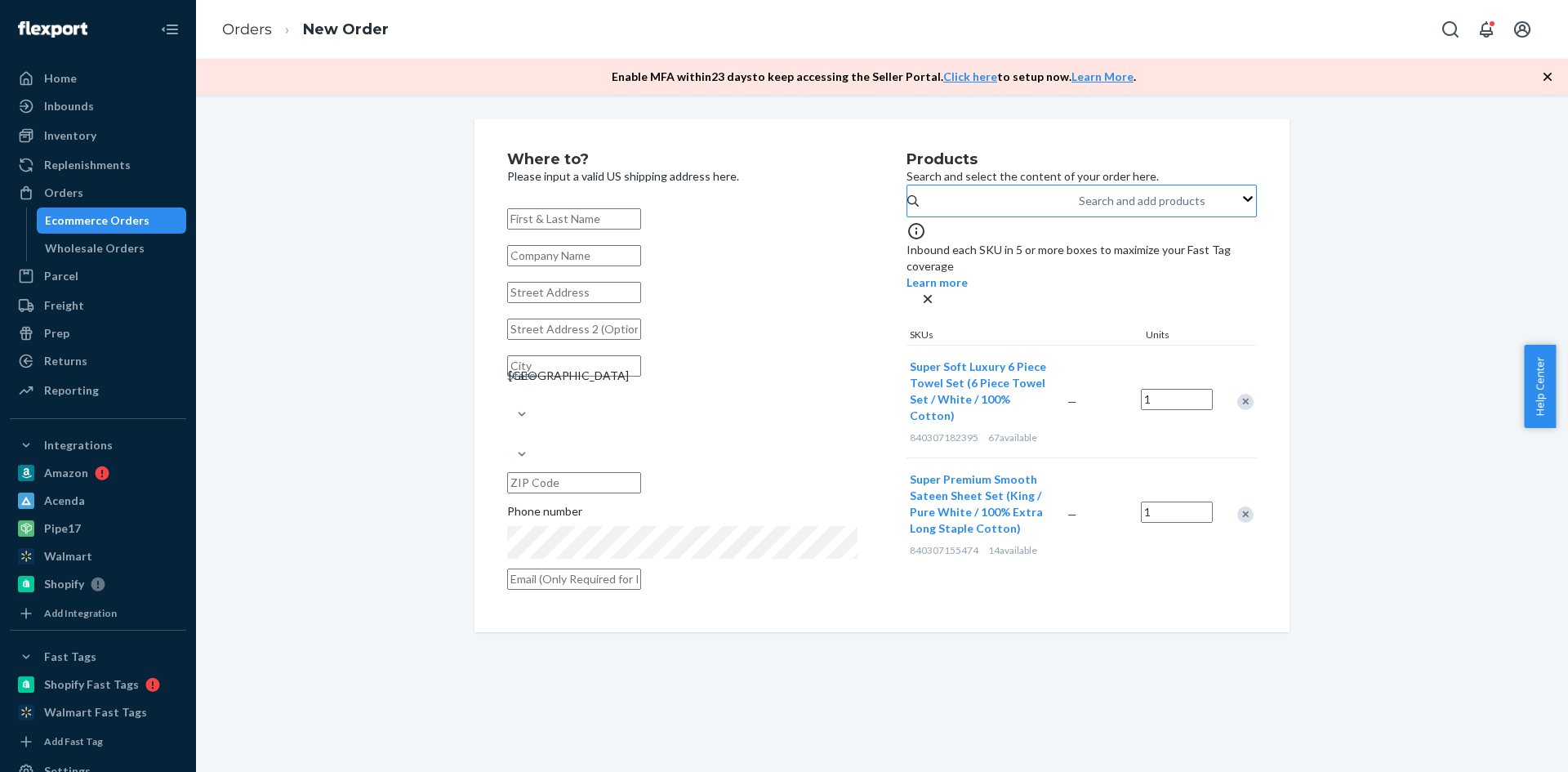
click at [1159, 389] on input "1" at bounding box center [1176, 399] width 72 height 21
type input "2"
click at [598, 217] on input "text" at bounding box center [574, 219] width 134 height 21
paste input "[PERSON_NAME]"
type input "[PERSON_NAME]"
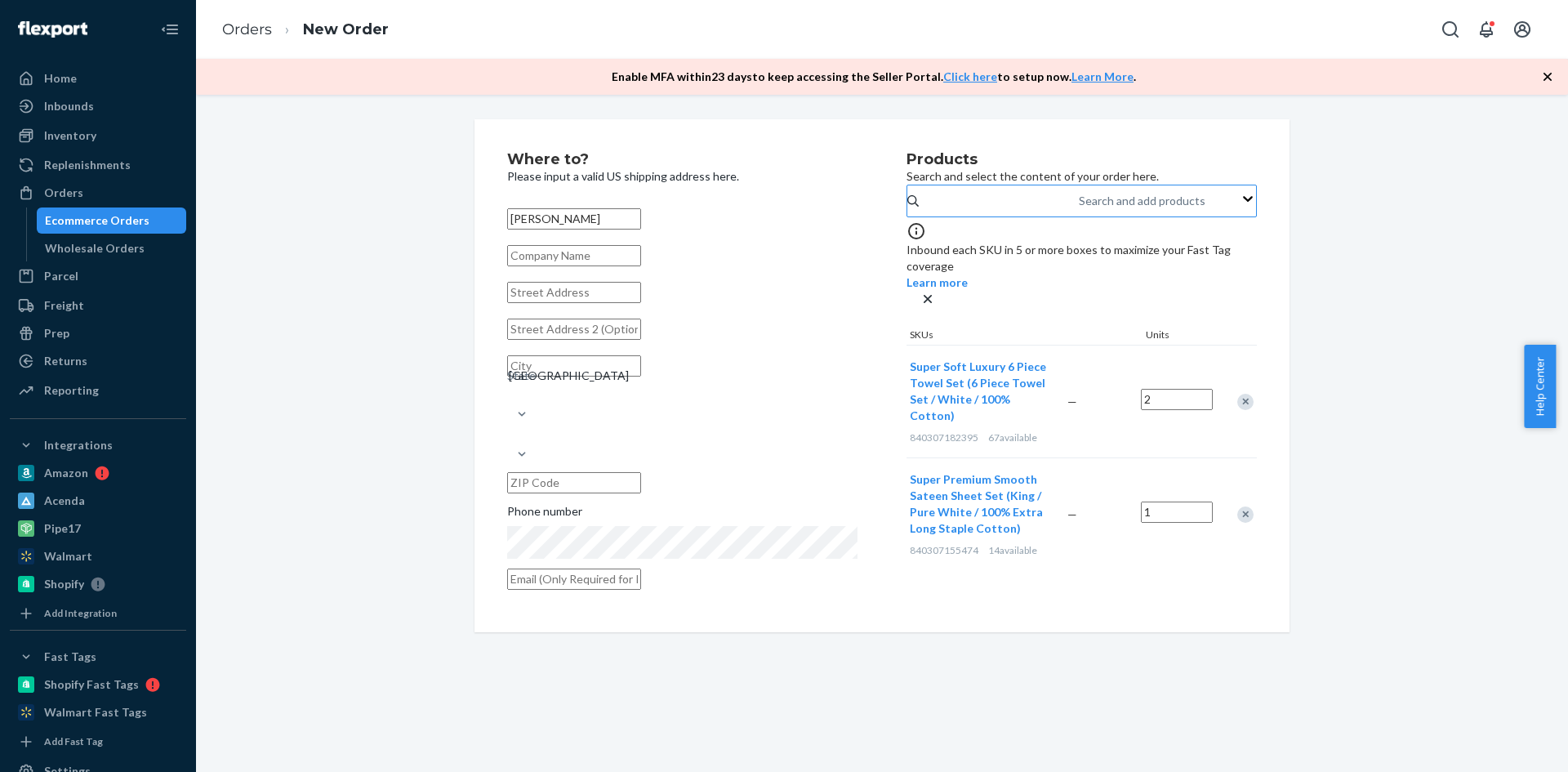
paste input "[STREET_ADDRESS]"
type input "[STREET_ADDRESS]"
click at [588, 376] on input "text" at bounding box center [574, 366] width 134 height 21
paste input "Sylva"
type input "Sylva"
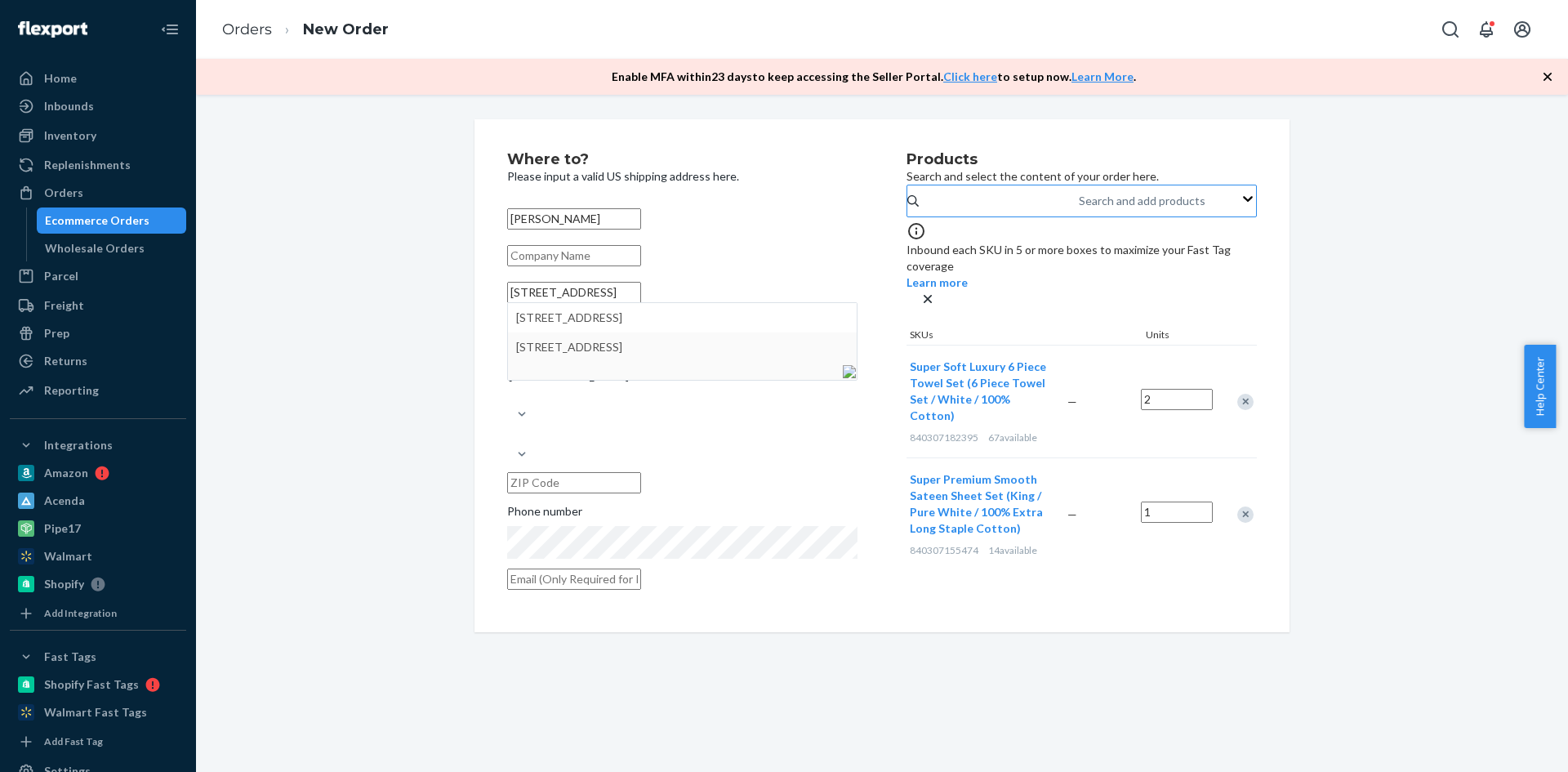
click at [736, 406] on div "State" at bounding box center [682, 397] width 351 height 19
click at [509, 405] on input "State" at bounding box center [508, 396] width 2 height 17
click at [871, 322] on div "Where to? Please input a valid US shipping address here. [PERSON_NAME] 38 Musta…" at bounding box center [706, 375] width 399 height 448
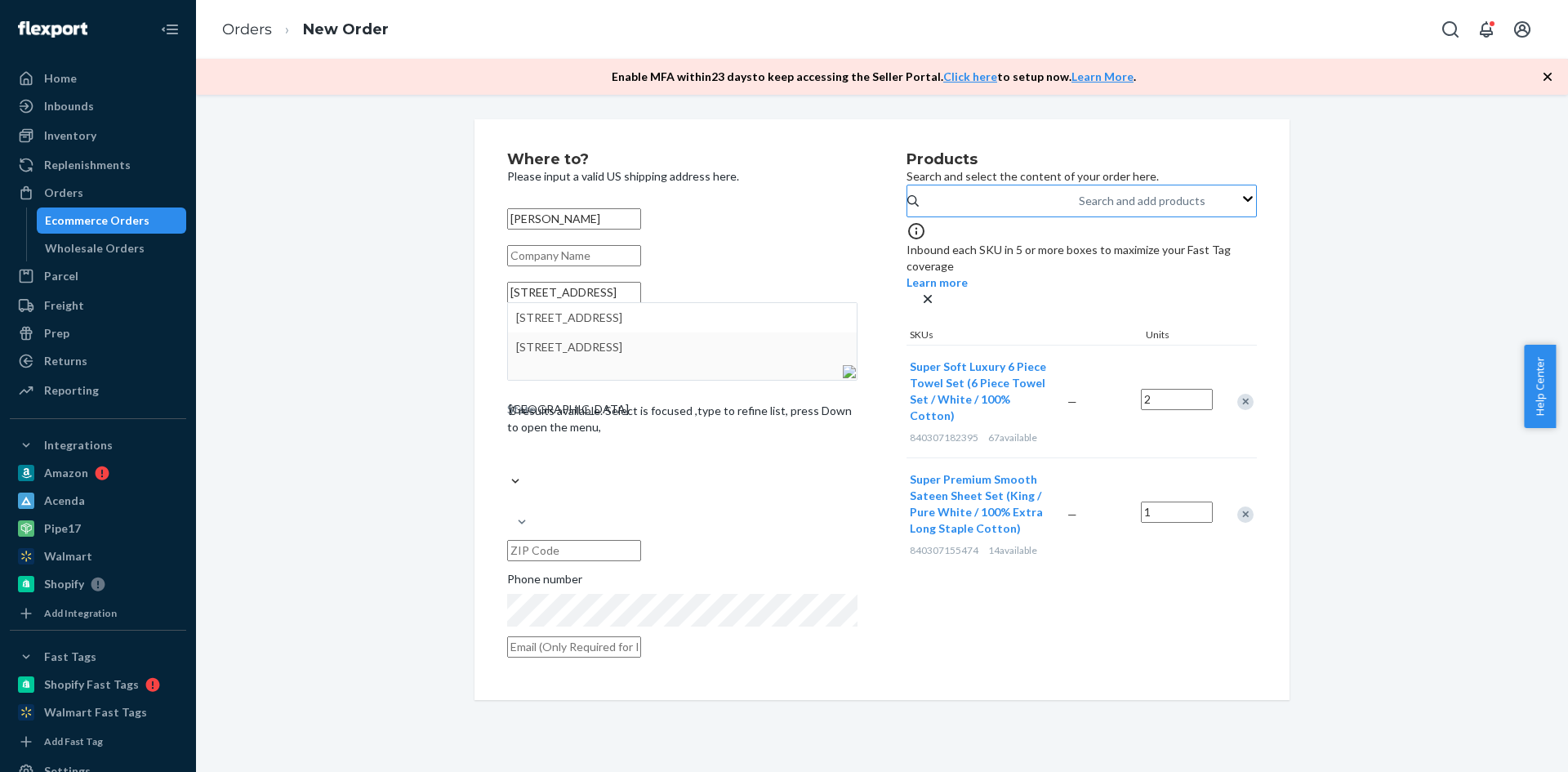
click at [641, 540] on input "text" at bounding box center [574, 550] width 134 height 21
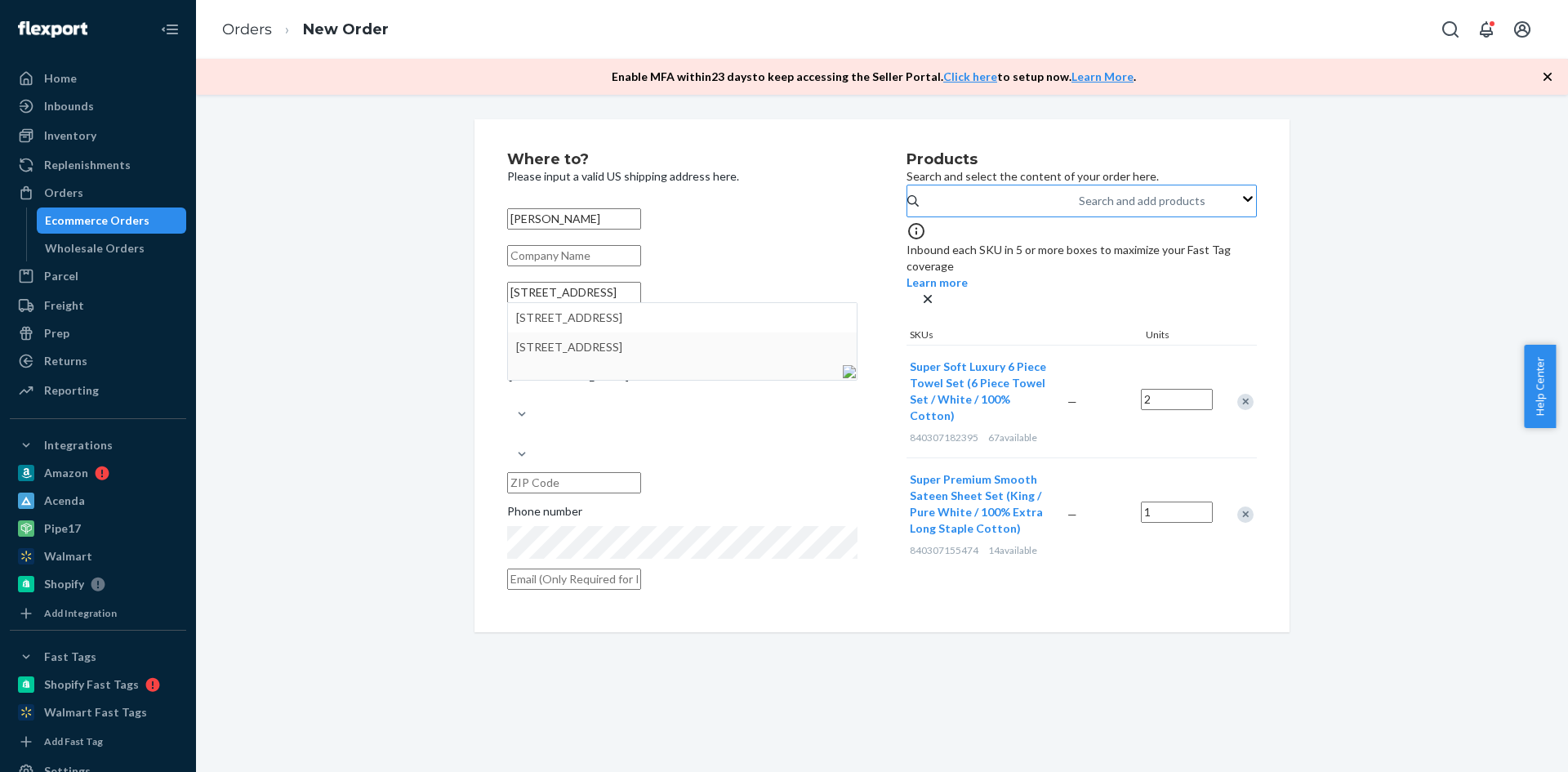
paste input "28779"
type input "28779"
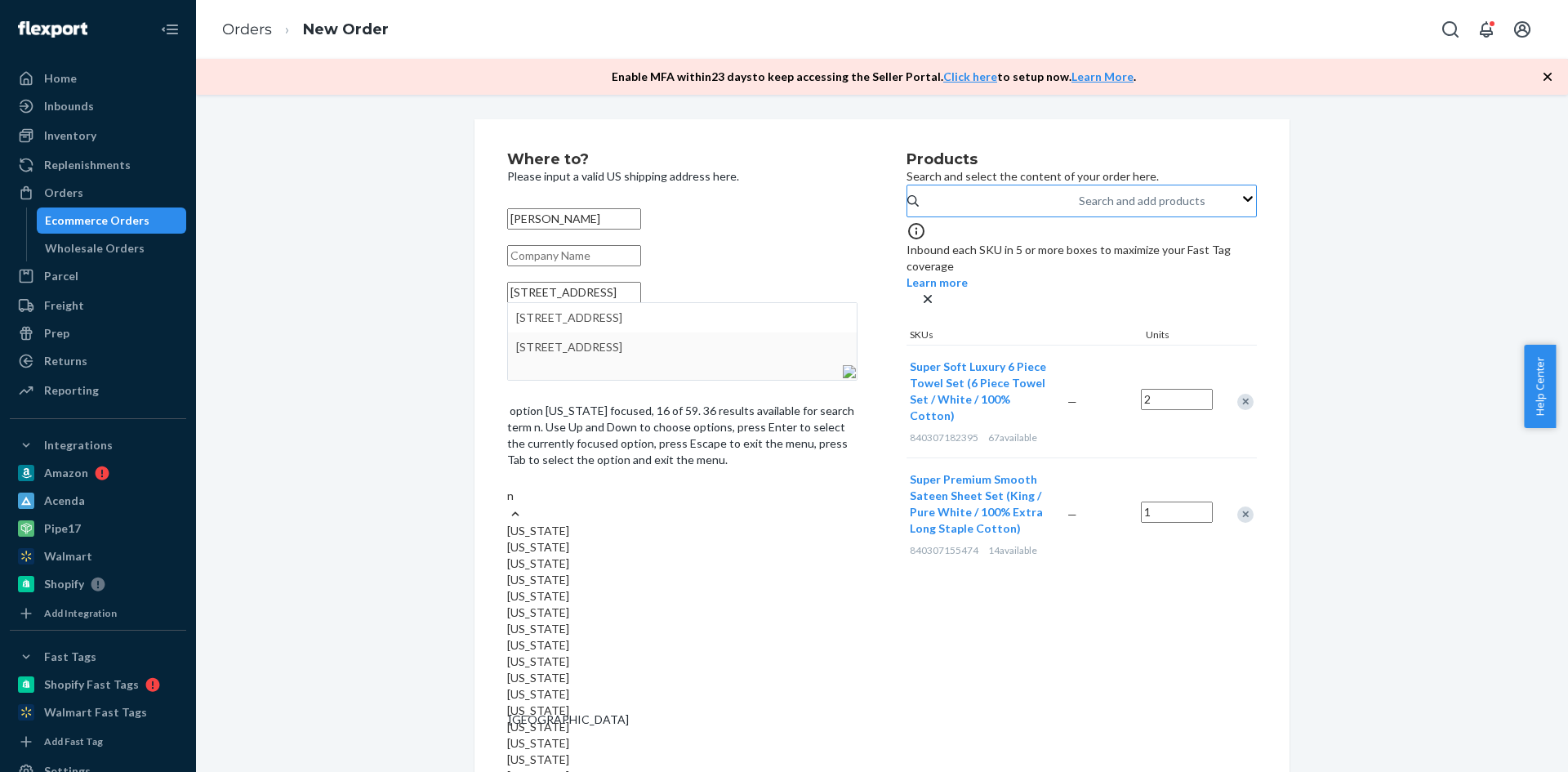
scroll to position [196, 0]
type input "n"
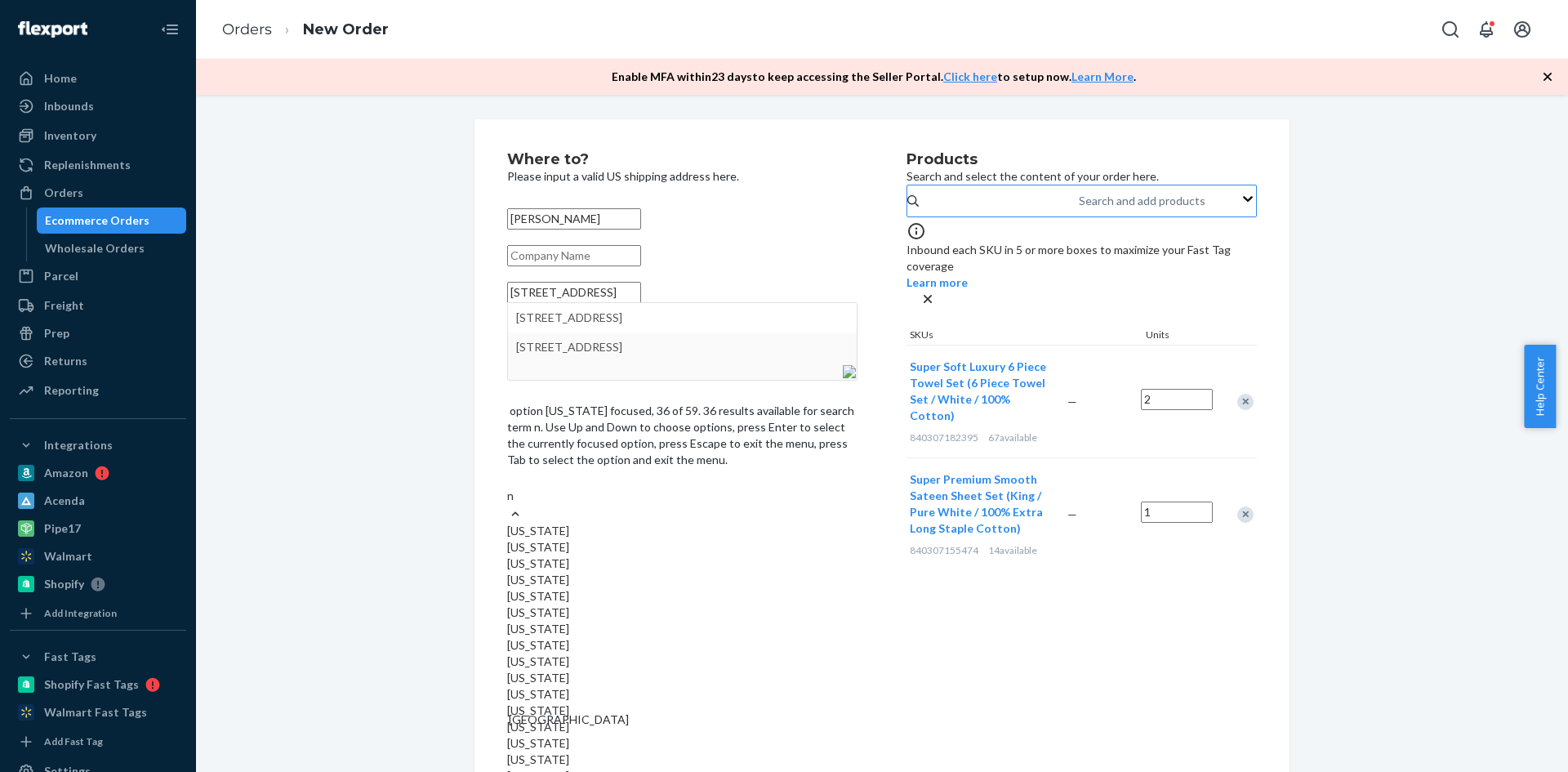
click at [516, 504] on input "n" at bounding box center [510, 496] width 8 height 17
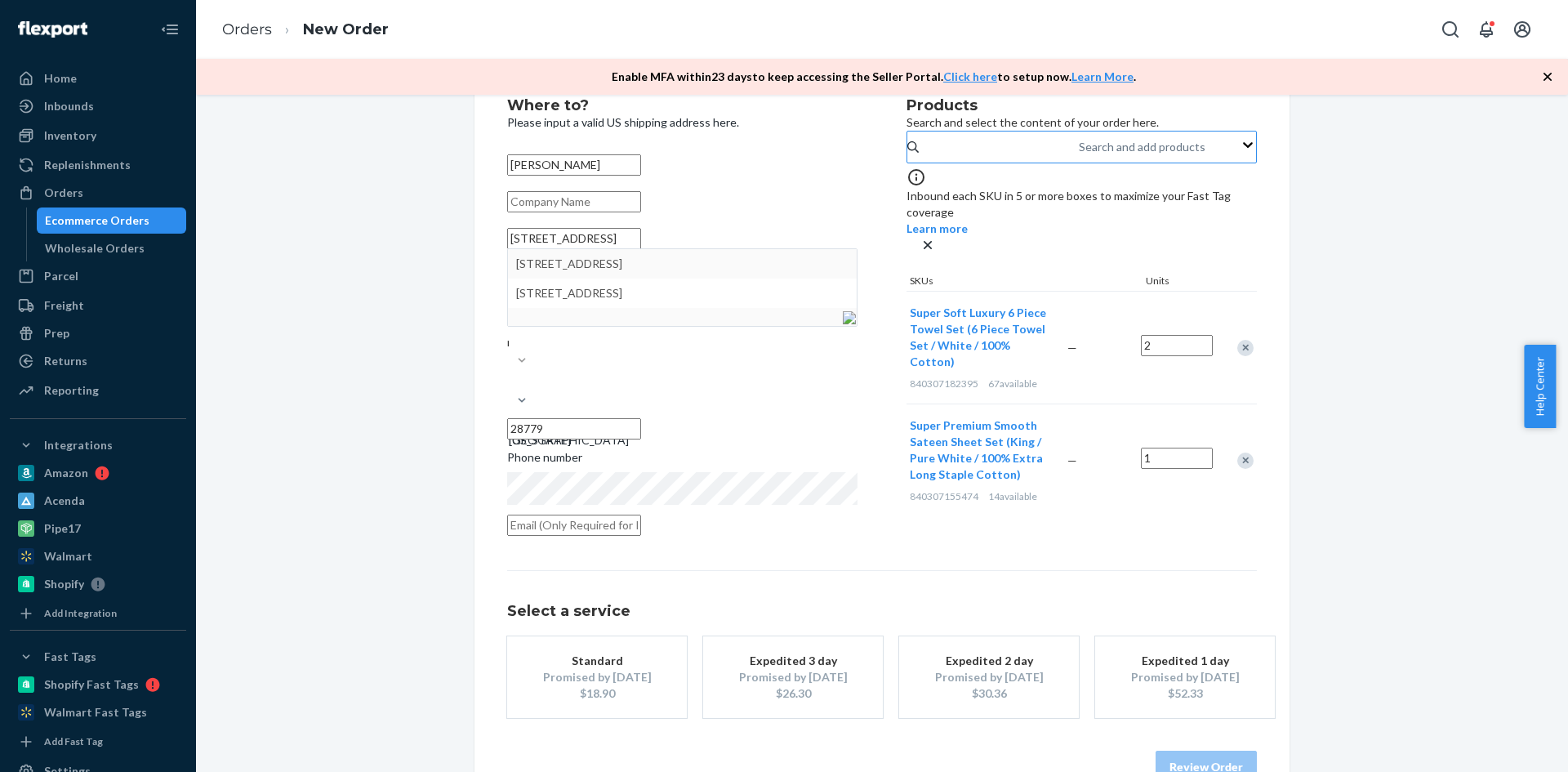
scroll to position [90, 0]
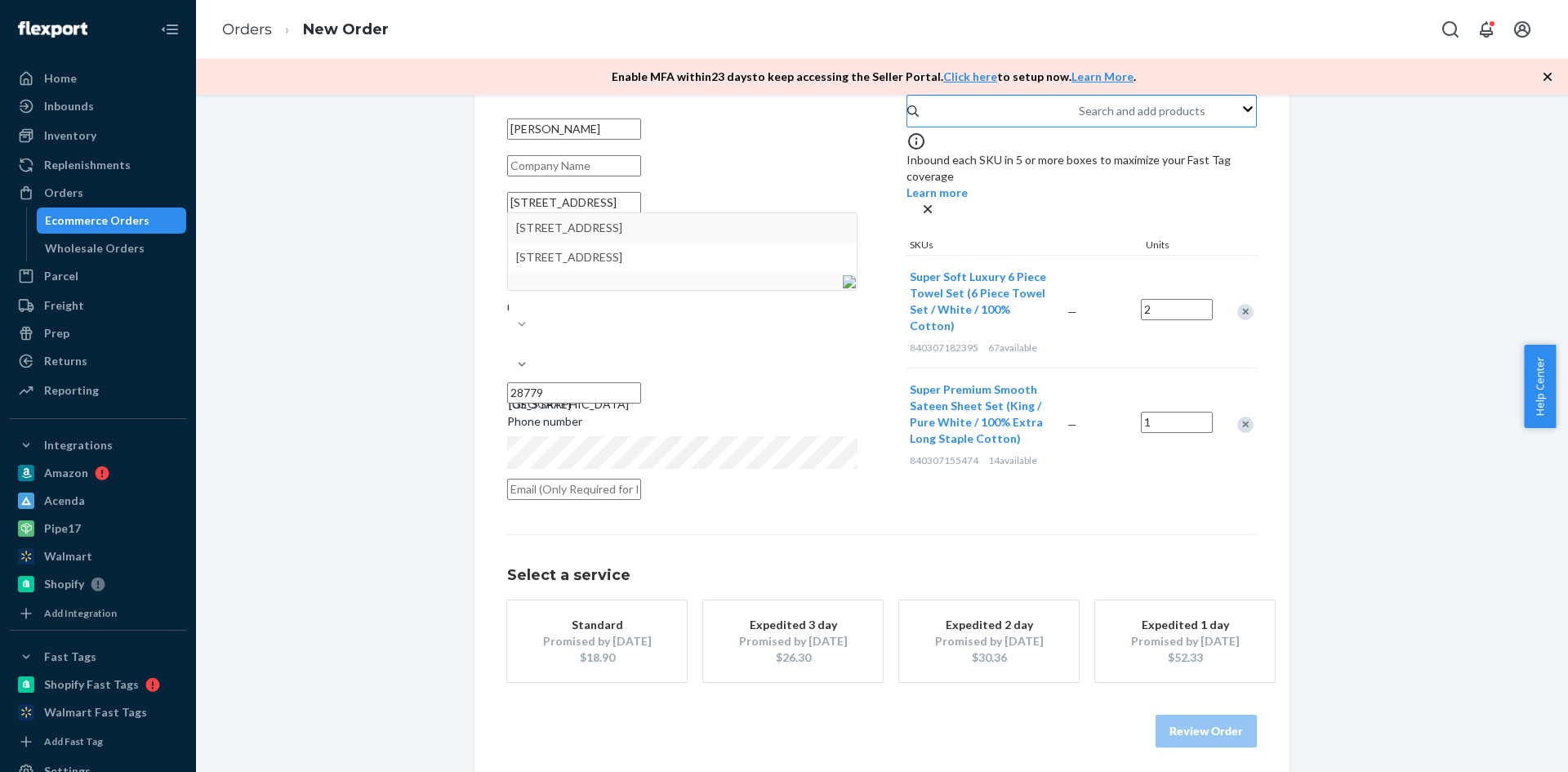
click at [794, 633] on div "Promised by [DATE]" at bounding box center [793, 641] width 131 height 17
click at [1191, 725] on button "Review Order" at bounding box center [1206, 730] width 102 height 33
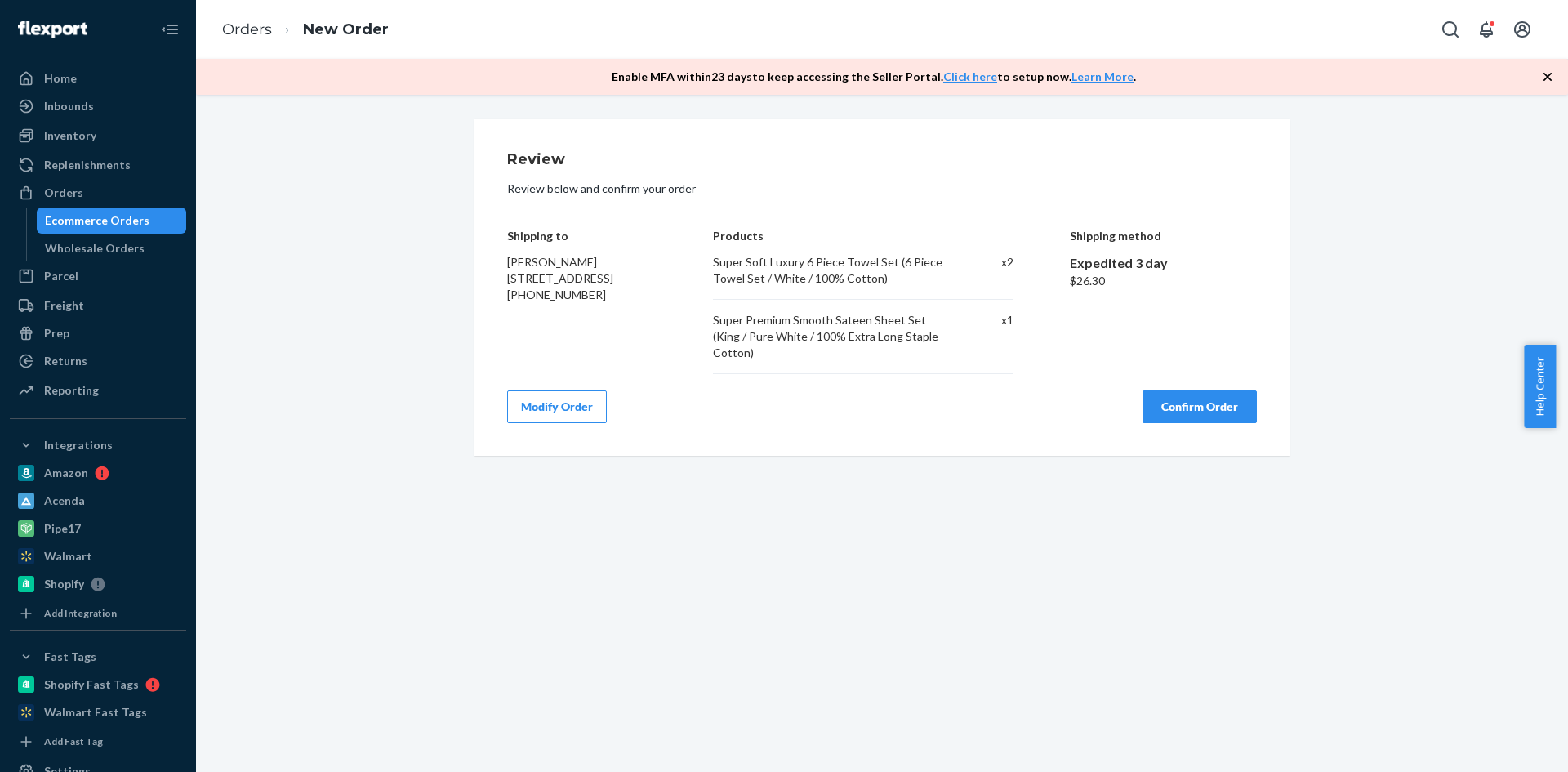
click at [1193, 390] on button "Confirm Order" at bounding box center [1200, 406] width 115 height 33
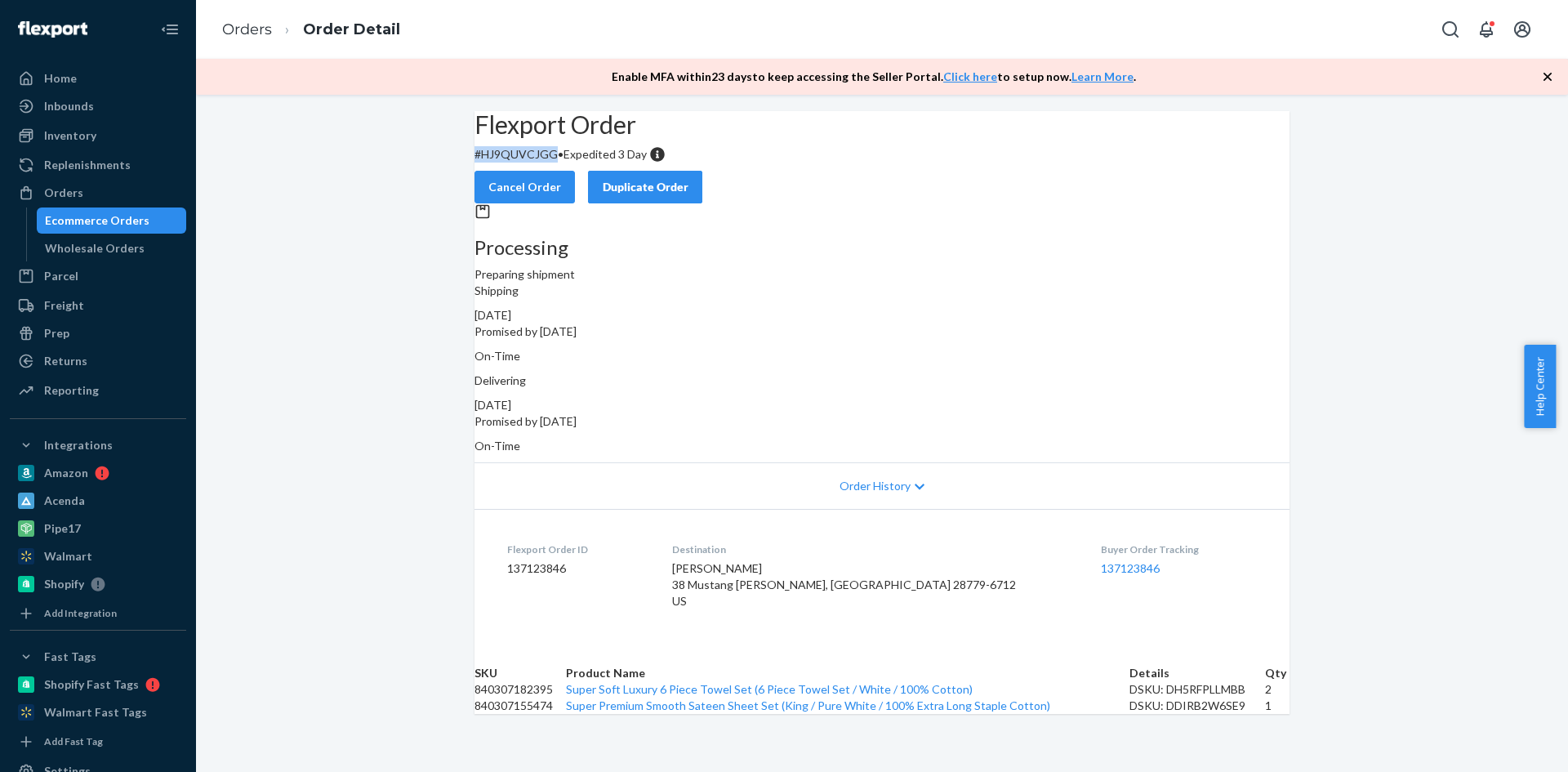
drag, startPoint x: 582, startPoint y: 193, endPoint x: 499, endPoint y: 192, distance: 83.0
click at [499, 192] on div "Flexport Order # HJ9QUVCJGG • Expedited 3 Day Cancel Order Duplicate Order" at bounding box center [881, 157] width 815 height 93
copy p "# HJ9QUVCJGG"
click at [56, 190] on div "Orders" at bounding box center [64, 193] width 39 height 17
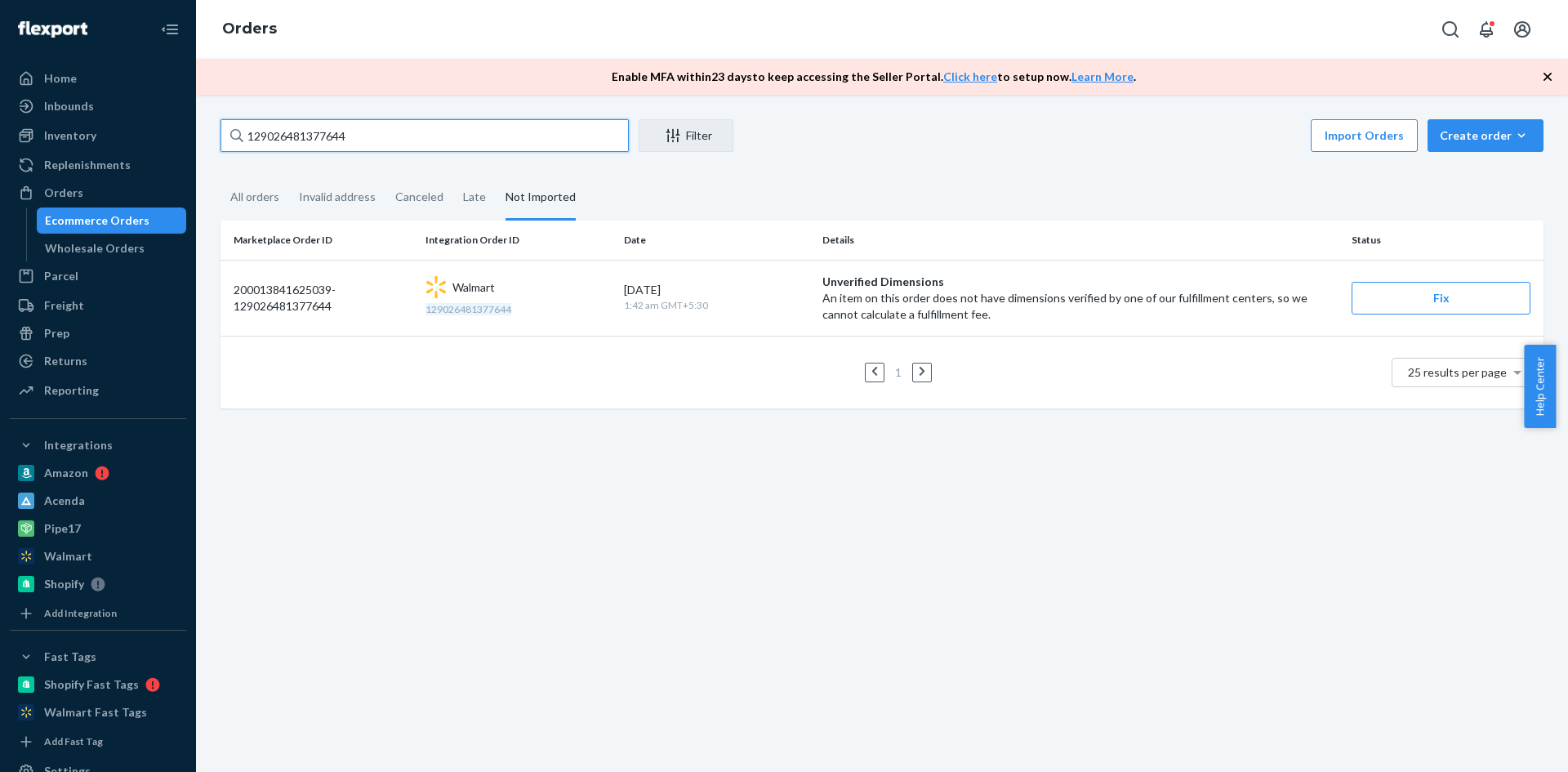
drag, startPoint x: 374, startPoint y: 138, endPoint x: 245, endPoint y: 138, distance: 129.0
click at [245, 138] on input "129026481377644" at bounding box center [425, 135] width 409 height 33
paste input "#HJ9QUVCJGG"
type input "#HJ9QUVCJGG"
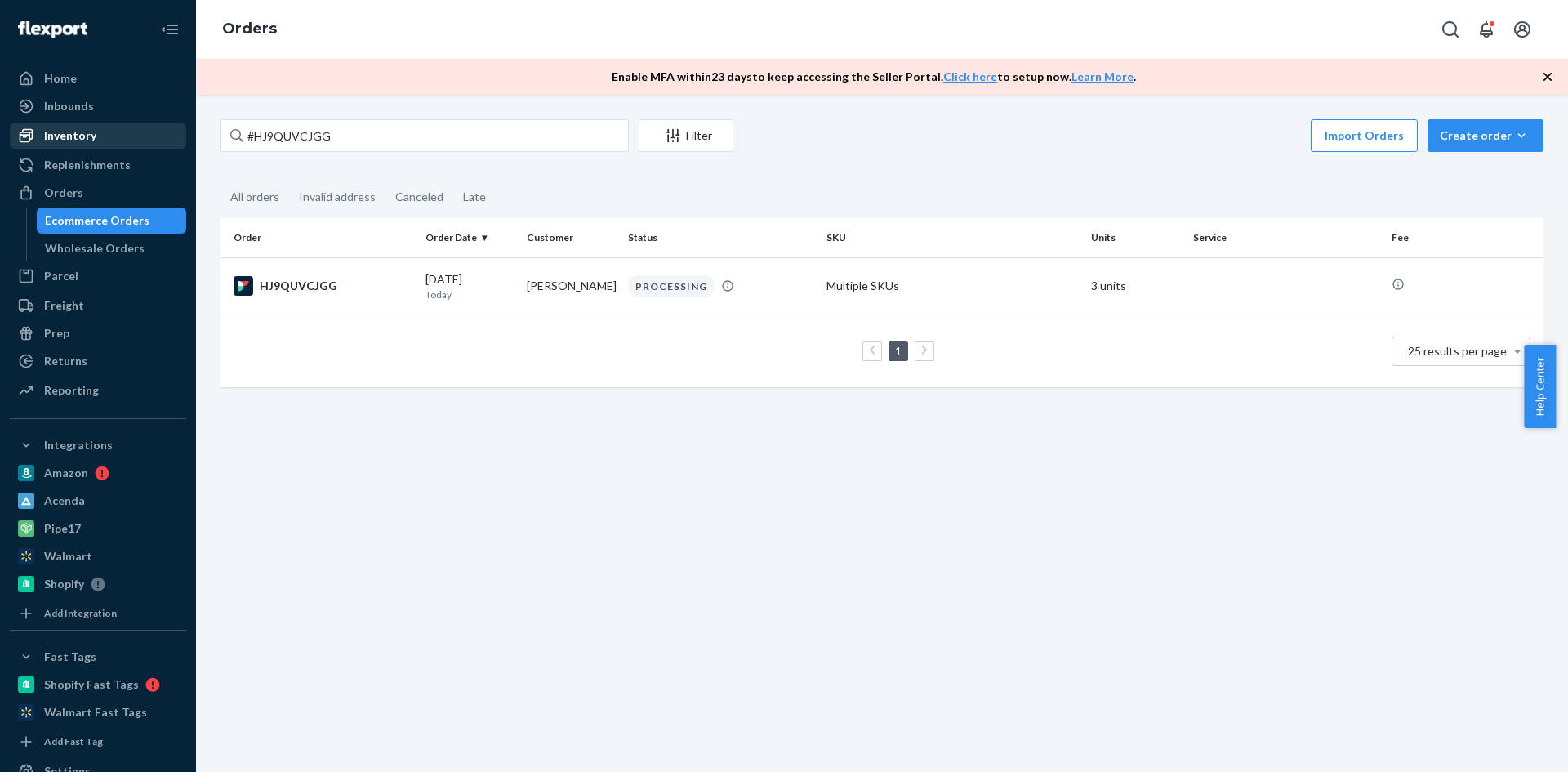
click at [64, 130] on div "Inventory" at bounding box center [70, 135] width 52 height 17
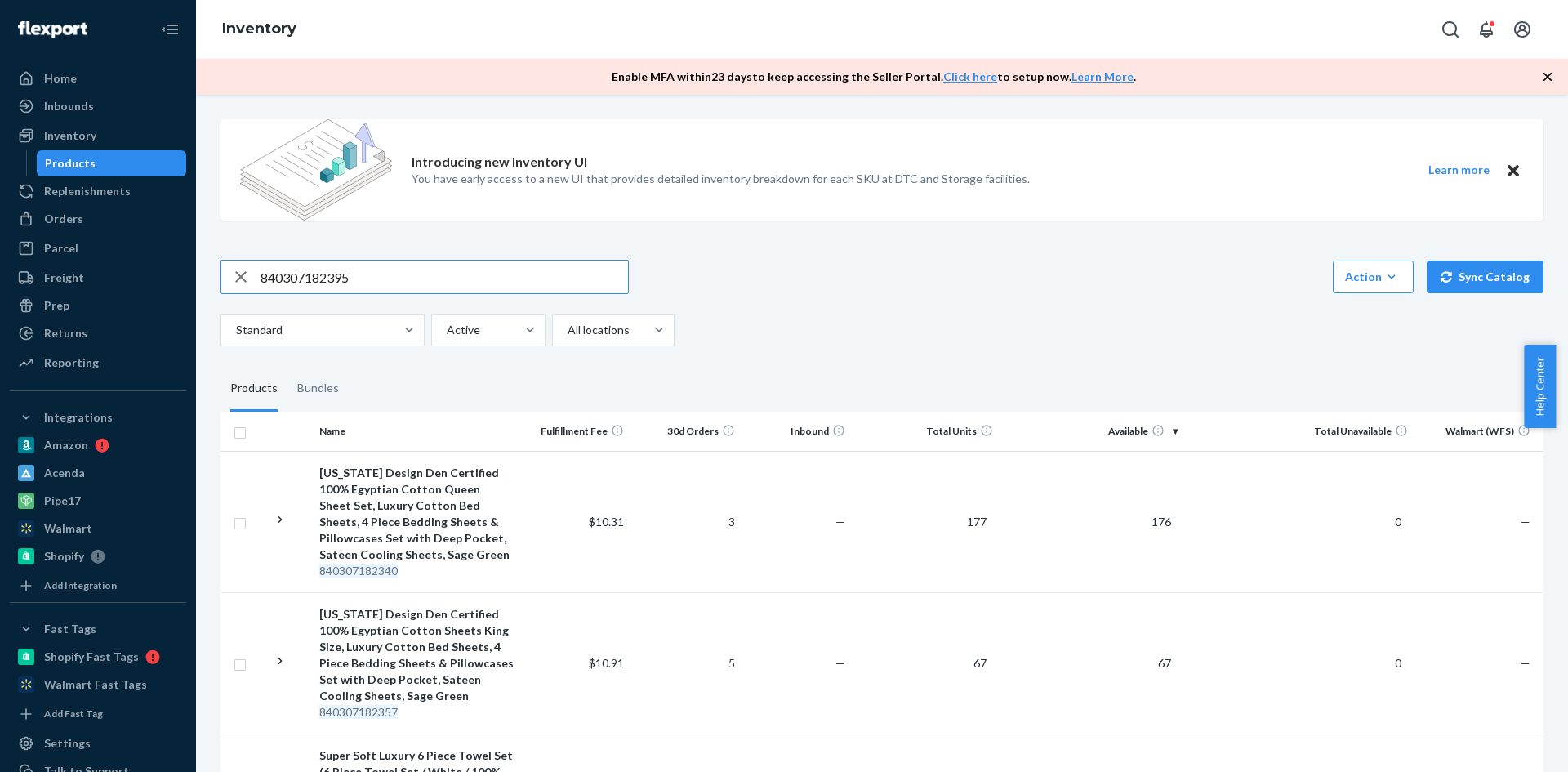
drag, startPoint x: 365, startPoint y: 279, endPoint x: 248, endPoint y: 279, distance: 117.0
click at [248, 279] on div "840307182395" at bounding box center [425, 276] width 407 height 33
type input "840307155139"
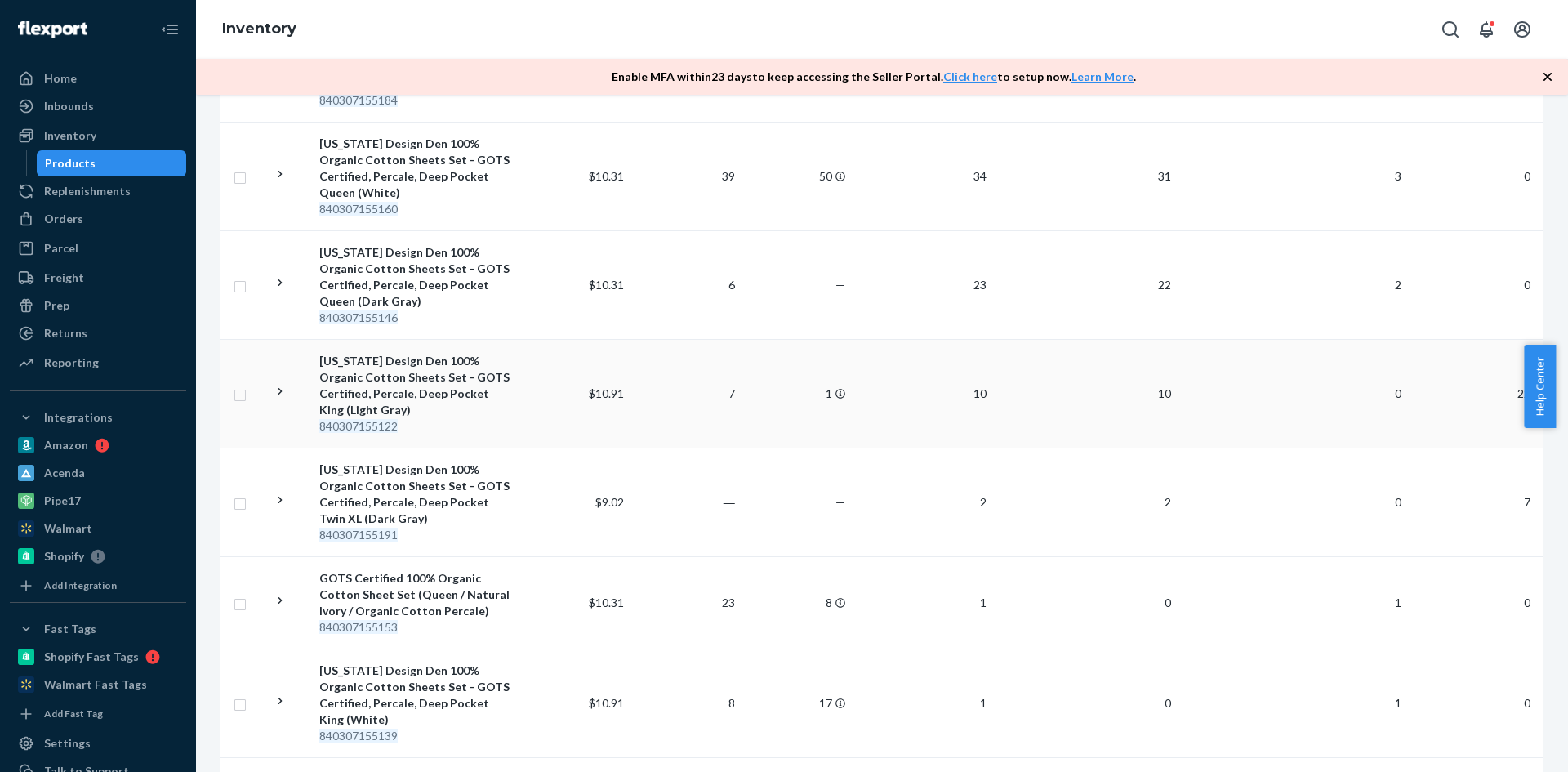
scroll to position [402, 0]
